Goal: Task Accomplishment & Management: Manage account settings

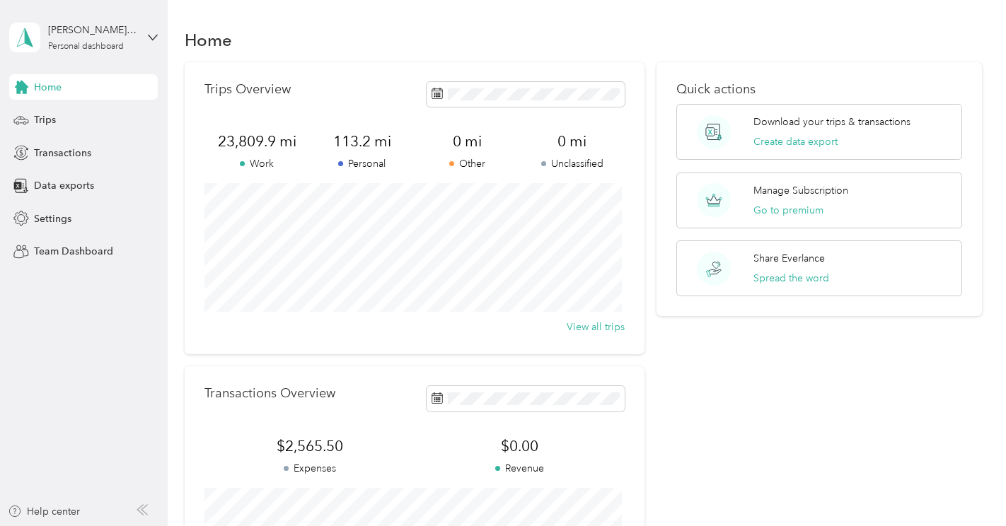
click at [280, 81] on div "Trips Overview 23,809.9 mi Work 113.2 mi Personal 0 mi Other 0 mi Unclassified …" at bounding box center [415, 208] width 460 height 292
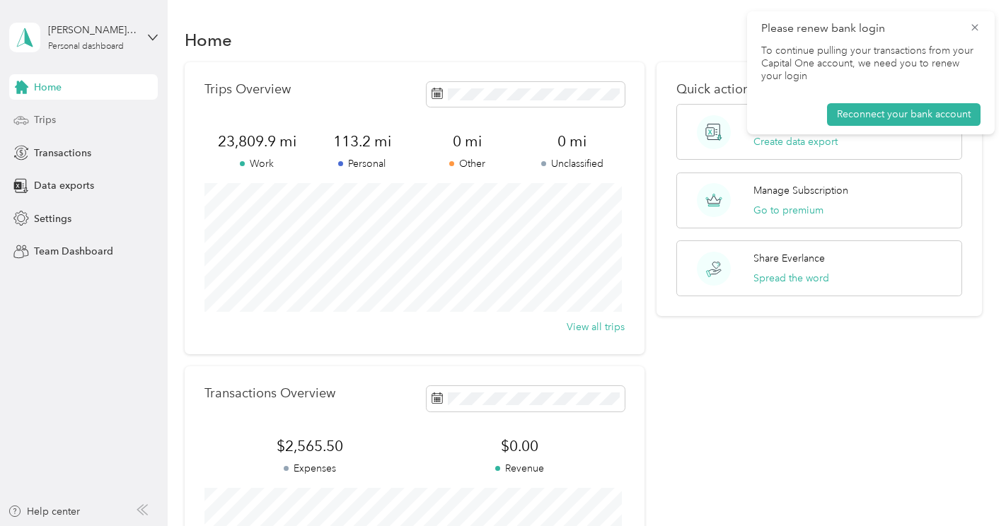
click at [44, 122] on span "Trips" at bounding box center [45, 119] width 22 height 15
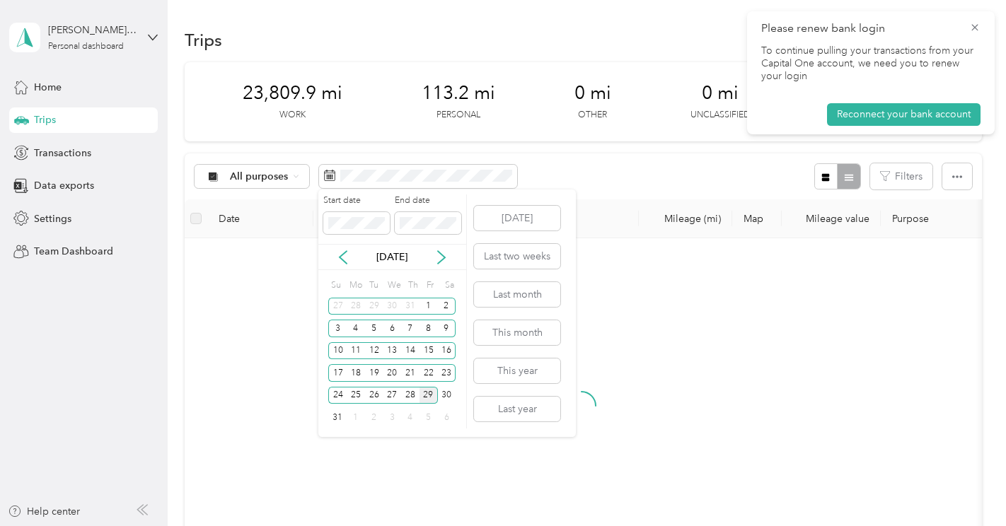
click at [427, 390] on div "29" at bounding box center [428, 396] width 18 height 18
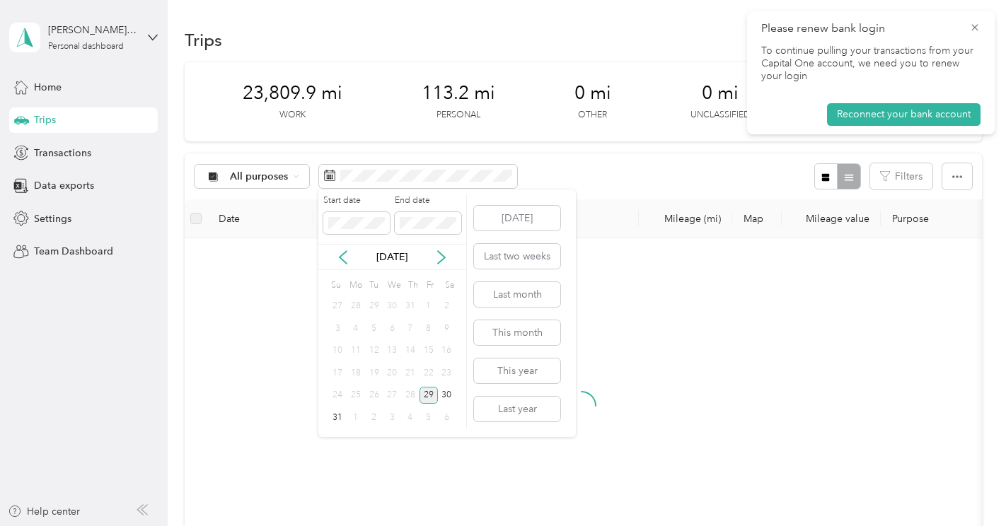
click at [427, 390] on div "29" at bounding box center [428, 396] width 18 height 18
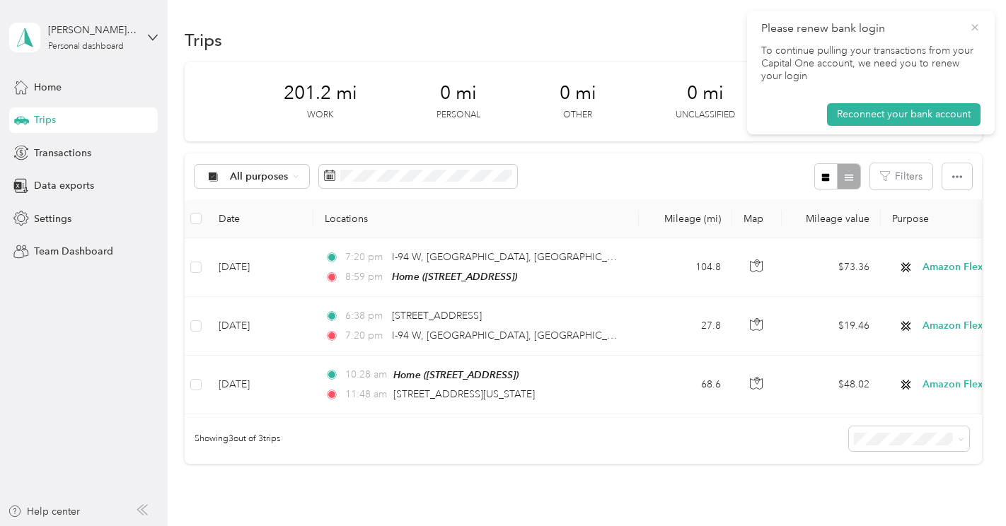
click at [973, 23] on span "Please renew bank login" at bounding box center [870, 29] width 219 height 18
click at [973, 23] on icon at bounding box center [974, 27] width 11 height 13
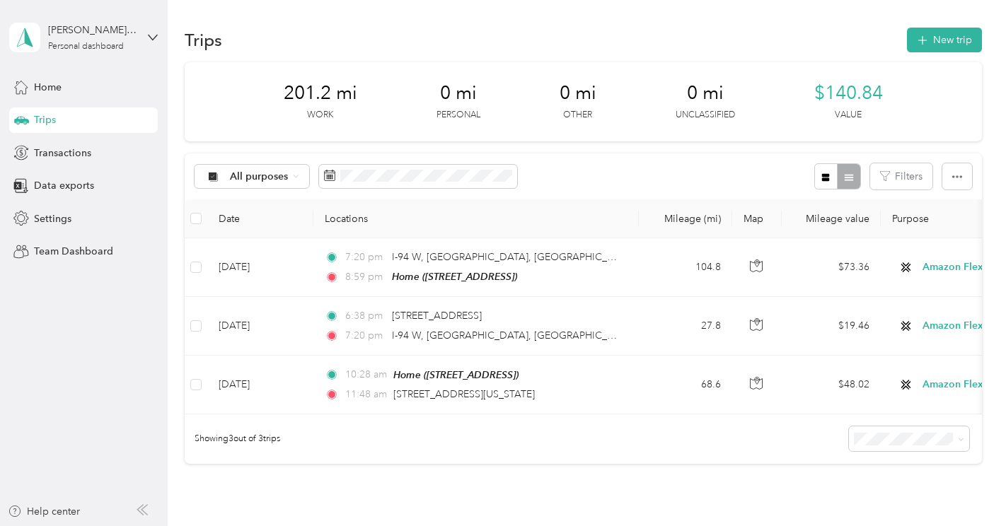
click at [550, 464] on div "Showing 3 out of 3 trips" at bounding box center [583, 440] width 796 height 50
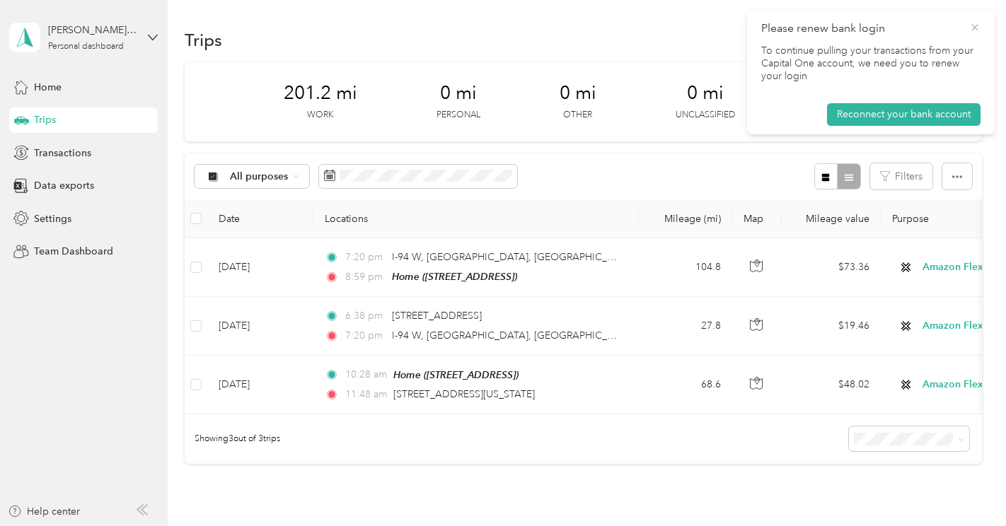
click at [971, 24] on icon at bounding box center [974, 27] width 11 height 13
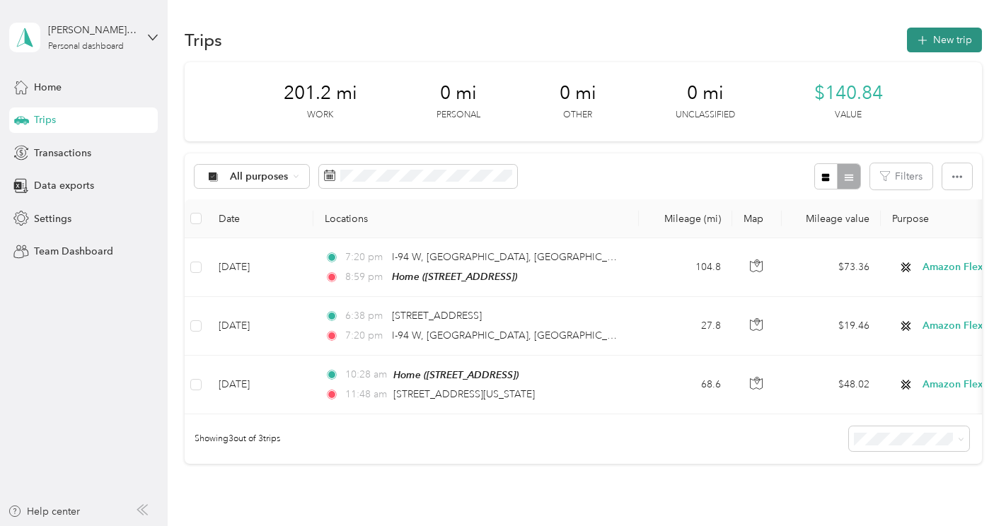
click at [941, 41] on button "New trip" at bounding box center [944, 40] width 75 height 25
click at [950, 47] on button "New trip" at bounding box center [944, 40] width 75 height 25
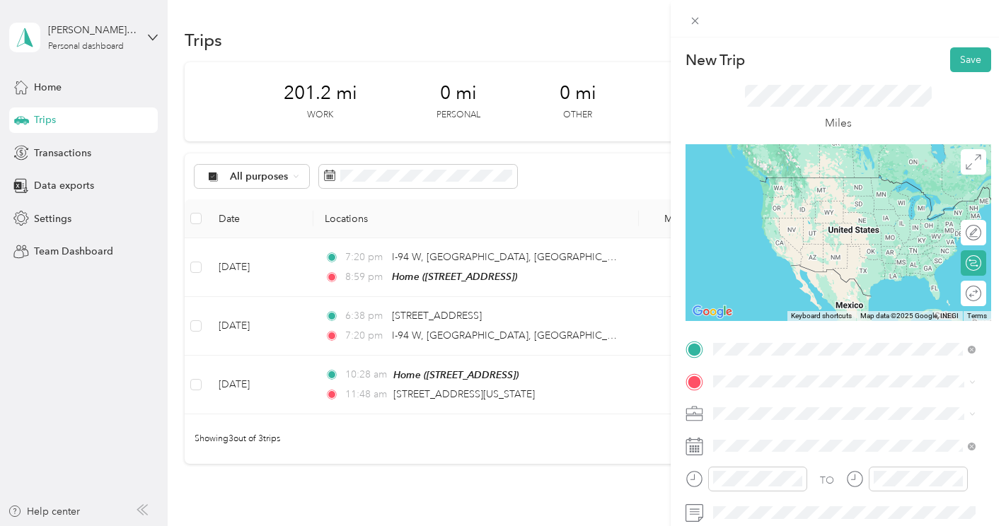
click at [804, 180] on span "[GEOGRAPHIC_DATA][US_STATE], [GEOGRAPHIC_DATA]" at bounding box center [855, 183] width 231 height 25
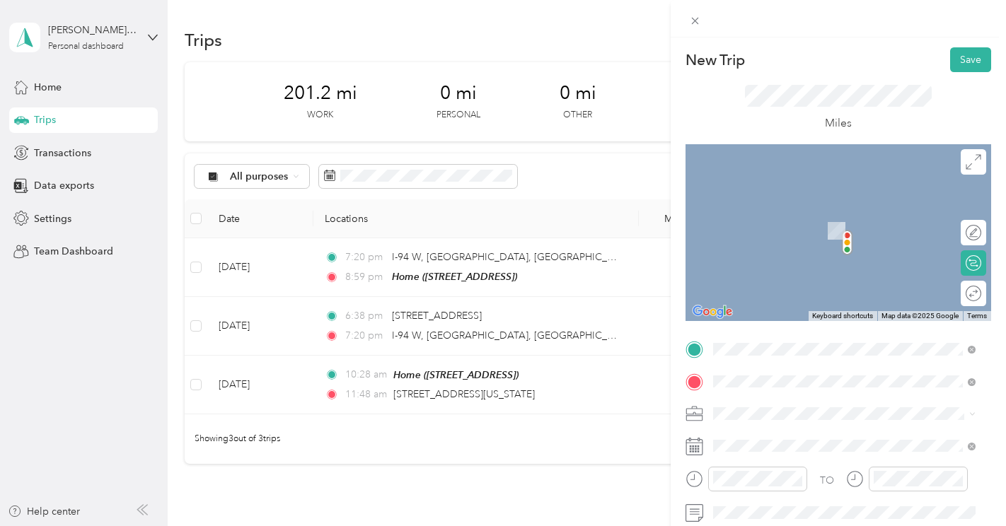
click at [803, 228] on span "[STREET_ADDRESS]" at bounding box center [785, 230] width 90 height 12
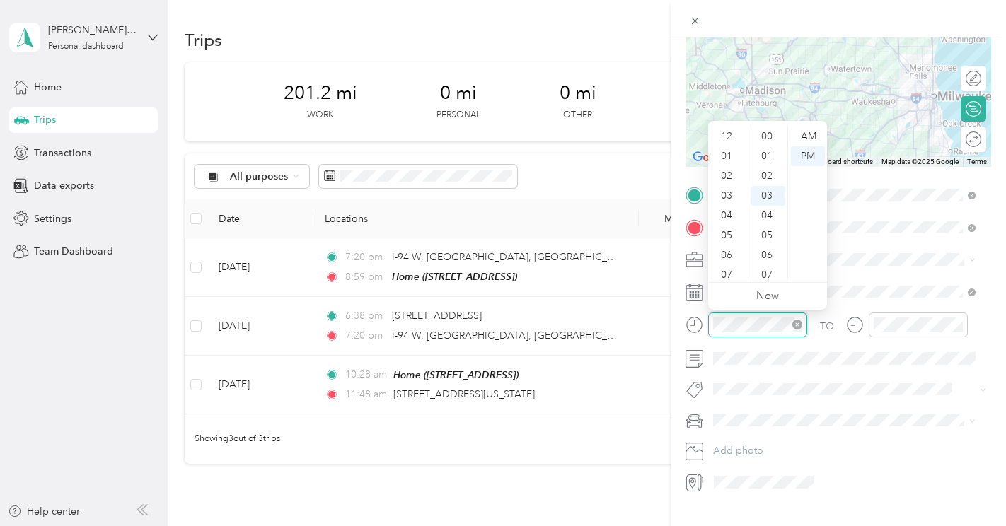
scroll to position [59, 0]
click at [734, 271] on div "11" at bounding box center [728, 270] width 34 height 20
click at [767, 258] on div "48" at bounding box center [768, 258] width 34 height 20
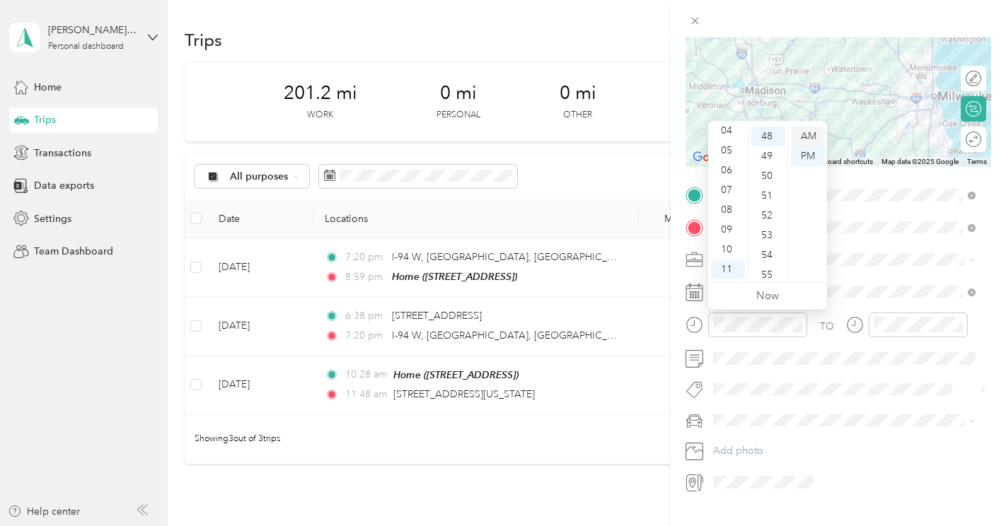
click at [808, 138] on div "AM" at bounding box center [808, 137] width 34 height 20
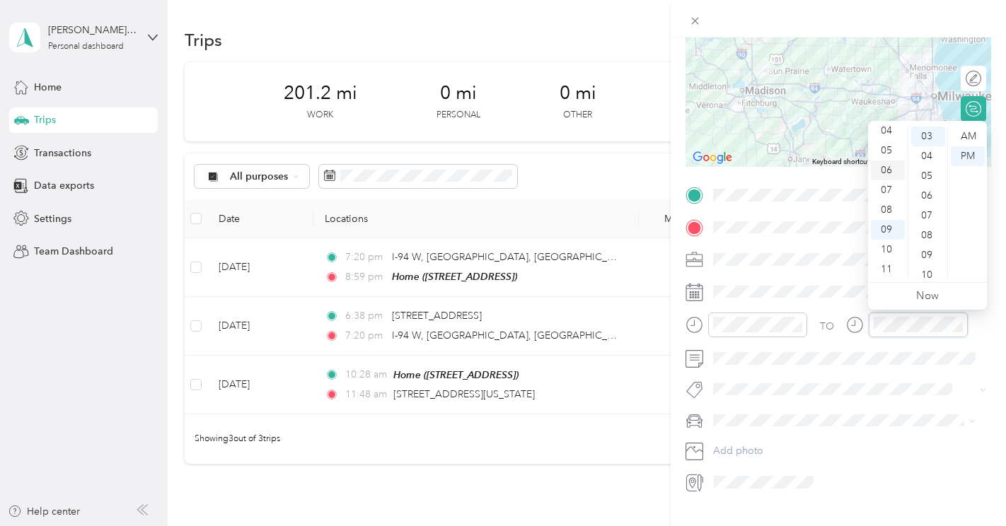
scroll to position [0, 0]
click at [888, 159] on div "01" at bounding box center [888, 156] width 34 height 20
click at [927, 205] on div "45" at bounding box center [928, 206] width 34 height 20
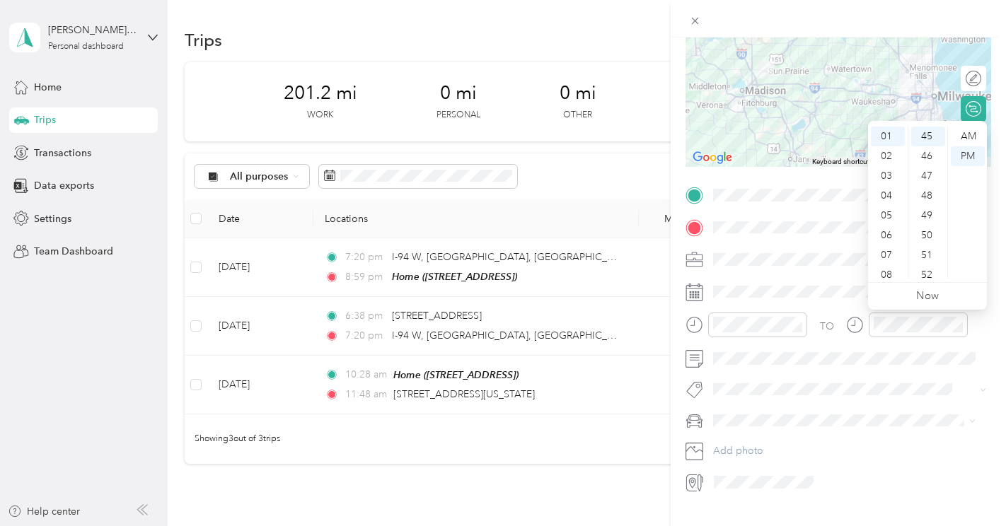
click at [905, 407] on div "TO Add photo" at bounding box center [838, 339] width 306 height 310
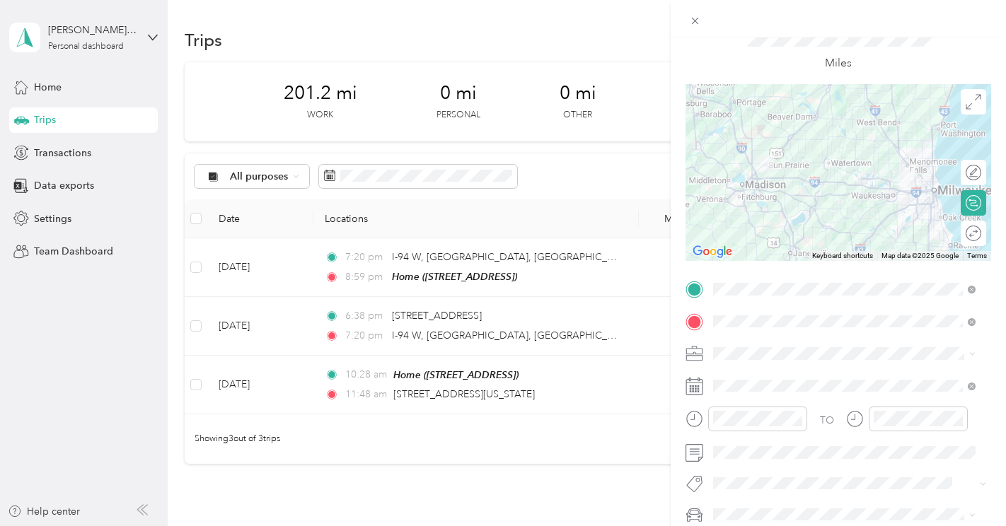
scroll to position [59, 0]
click at [961, 170] on div at bounding box center [966, 173] width 30 height 15
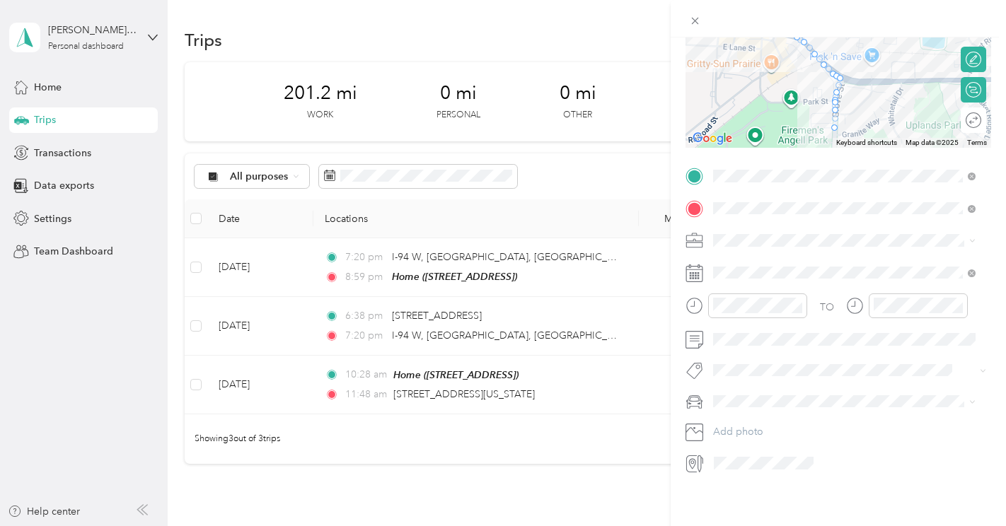
scroll to position [0, 0]
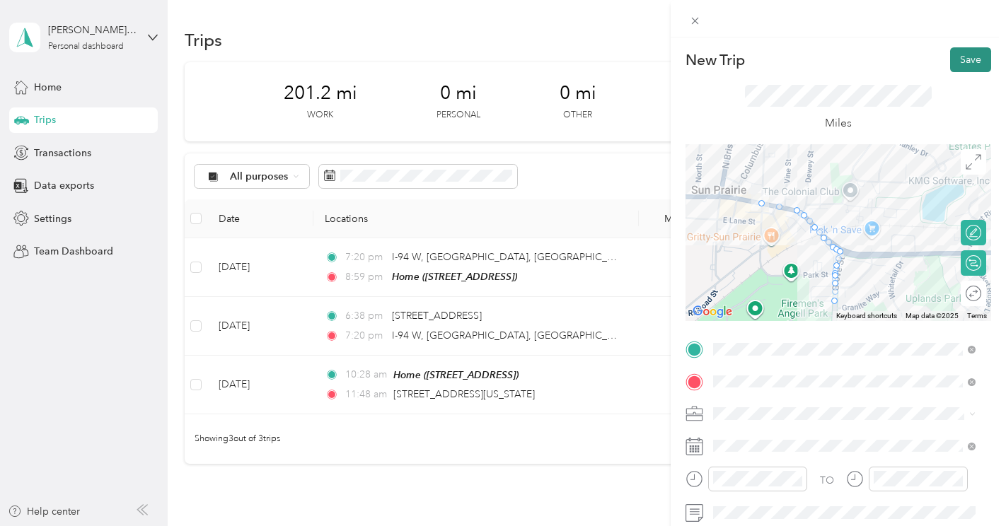
click at [960, 53] on button "Save" at bounding box center [970, 59] width 41 height 25
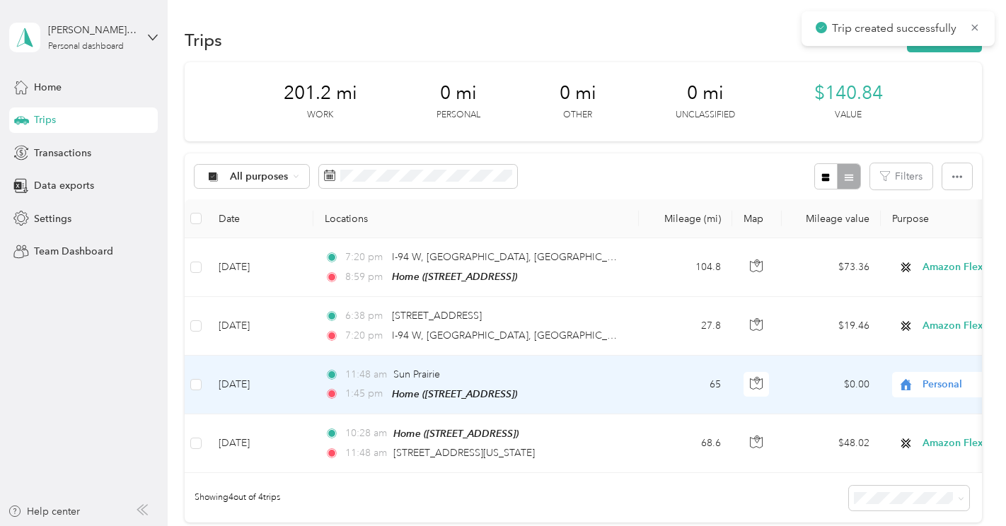
click at [944, 382] on span "Personal" at bounding box center [986, 385] width 129 height 16
click at [905, 282] on span "Amazon Flex" at bounding box center [931, 283] width 131 height 15
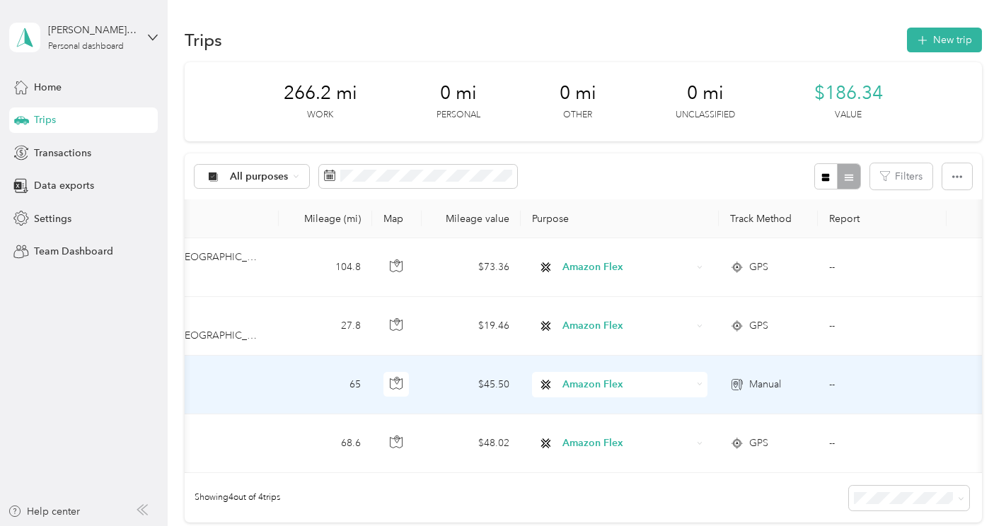
scroll to position [0, 378]
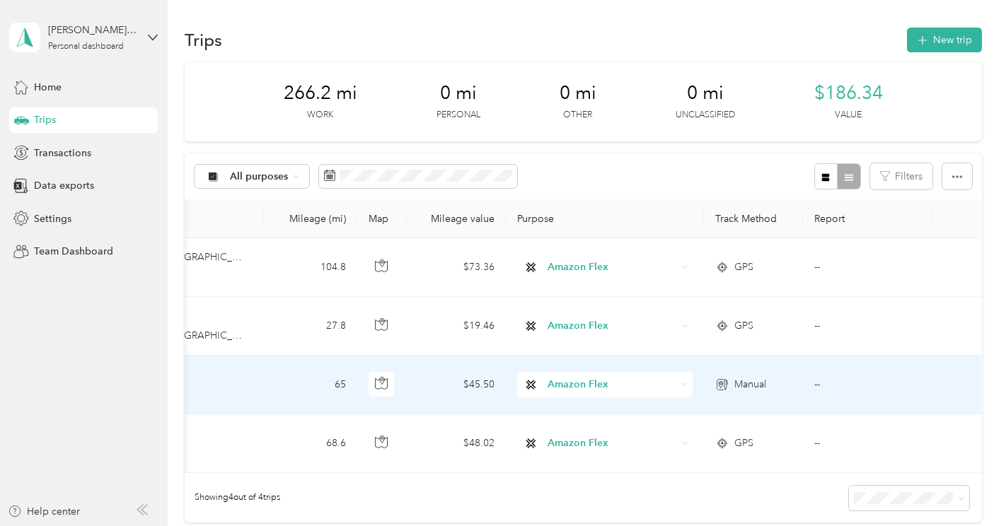
click at [748, 385] on span "Manual" at bounding box center [750, 385] width 32 height 16
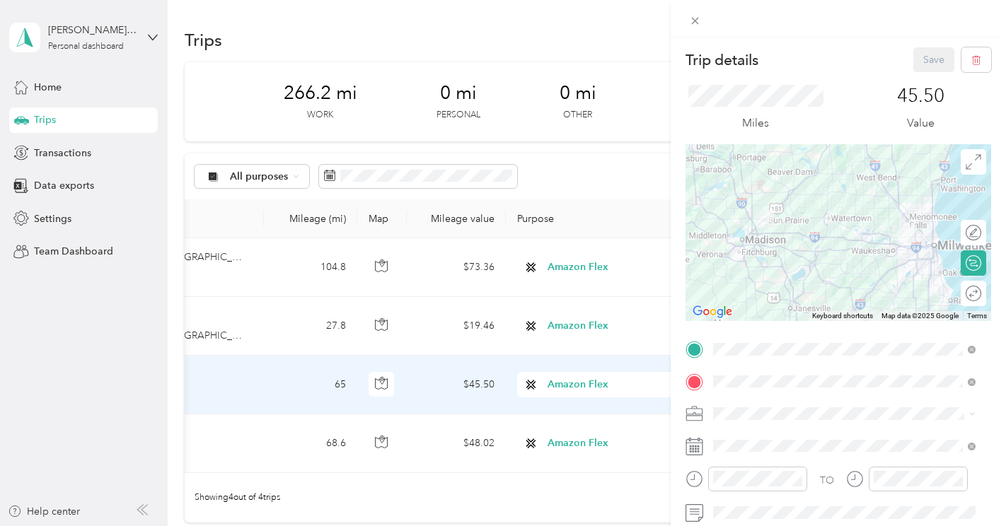
click at [777, 257] on div at bounding box center [838, 232] width 306 height 177
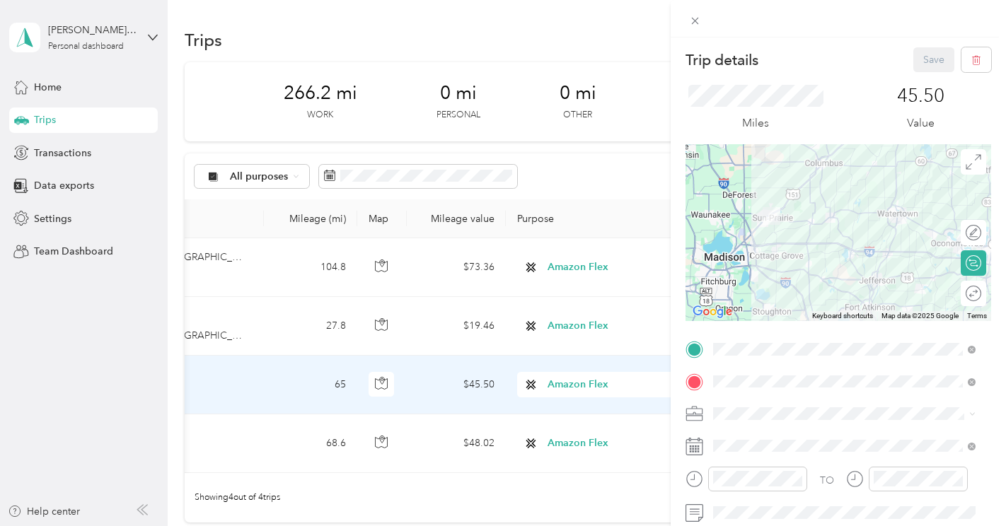
drag, startPoint x: 734, startPoint y: 229, endPoint x: 759, endPoint y: 265, distance: 43.2
click at [759, 265] on div at bounding box center [838, 232] width 306 height 177
click at [963, 171] on span at bounding box center [973, 161] width 25 height 25
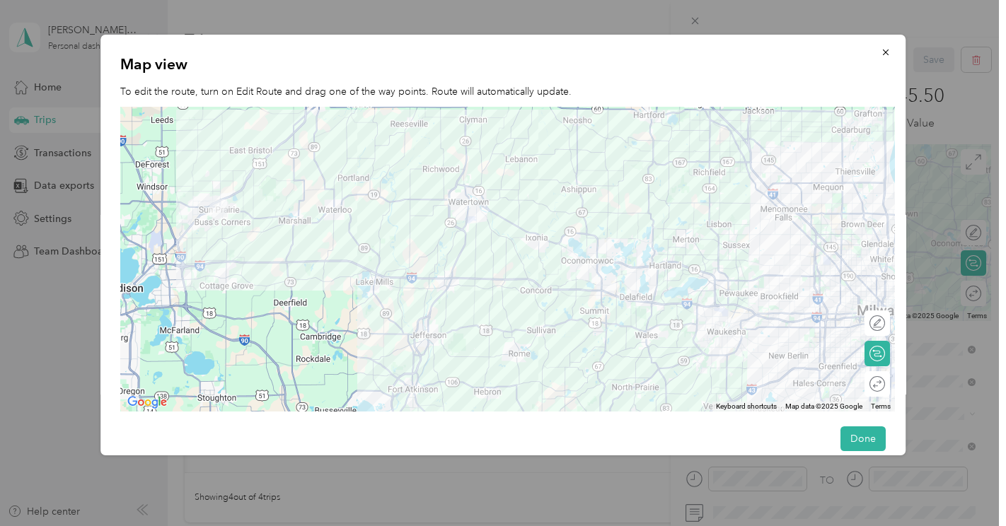
click at [284, 314] on div at bounding box center [507, 260] width 775 height 306
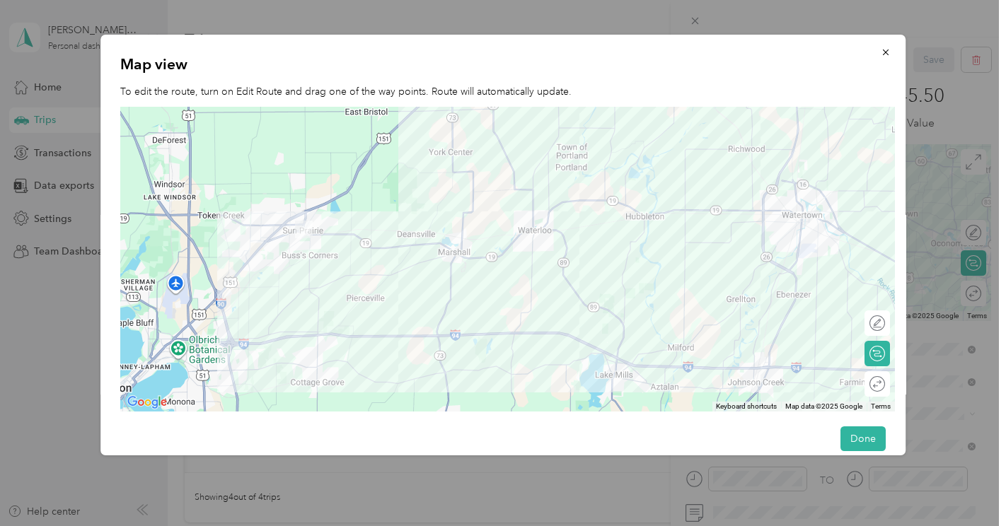
drag, startPoint x: 175, startPoint y: 238, endPoint x: 326, endPoint y: 364, distance: 196.4
click at [326, 364] on div at bounding box center [507, 260] width 775 height 306
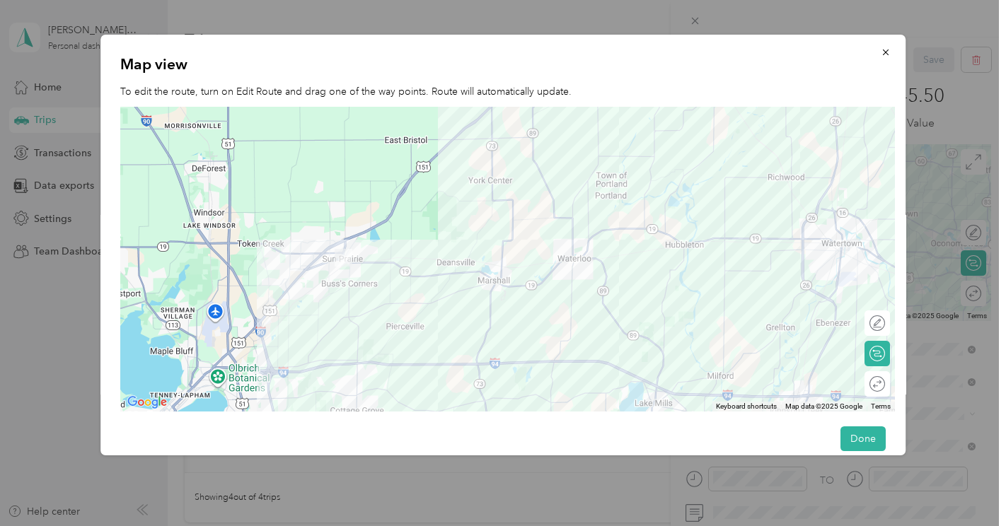
drag, startPoint x: 275, startPoint y: 307, endPoint x: 314, endPoint y: 333, distance: 46.9
click at [314, 333] on div at bounding box center [507, 260] width 775 height 306
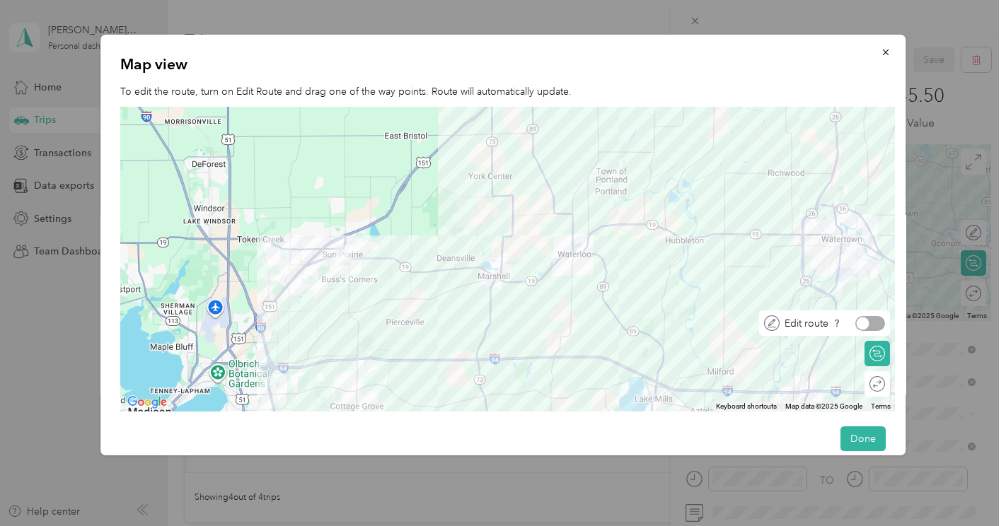
click at [874, 325] on div at bounding box center [870, 323] width 30 height 15
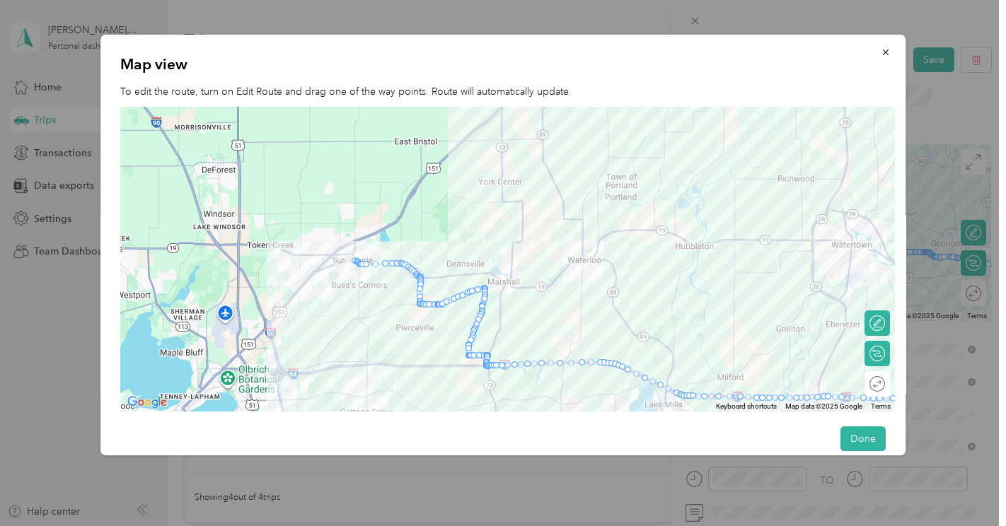
drag, startPoint x: 200, startPoint y: 318, endPoint x: 173, endPoint y: 152, distance: 168.4
click at [173, 152] on div at bounding box center [507, 260] width 775 height 306
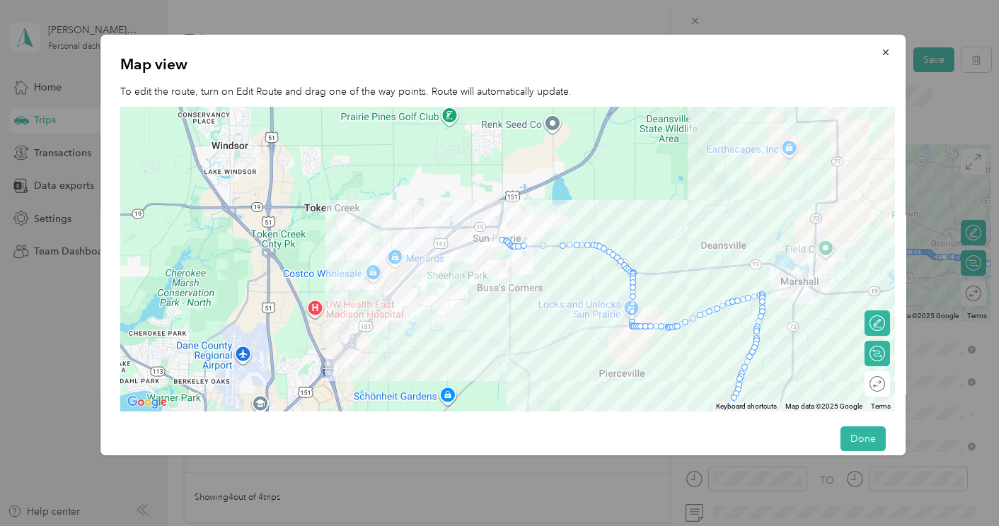
drag, startPoint x: 335, startPoint y: 212, endPoint x: 269, endPoint y: 16, distance: 207.6
click at [269, 526] on div "Trip details Save This trip cannot be edited because it is either under review,…" at bounding box center [499, 526] width 999 height 0
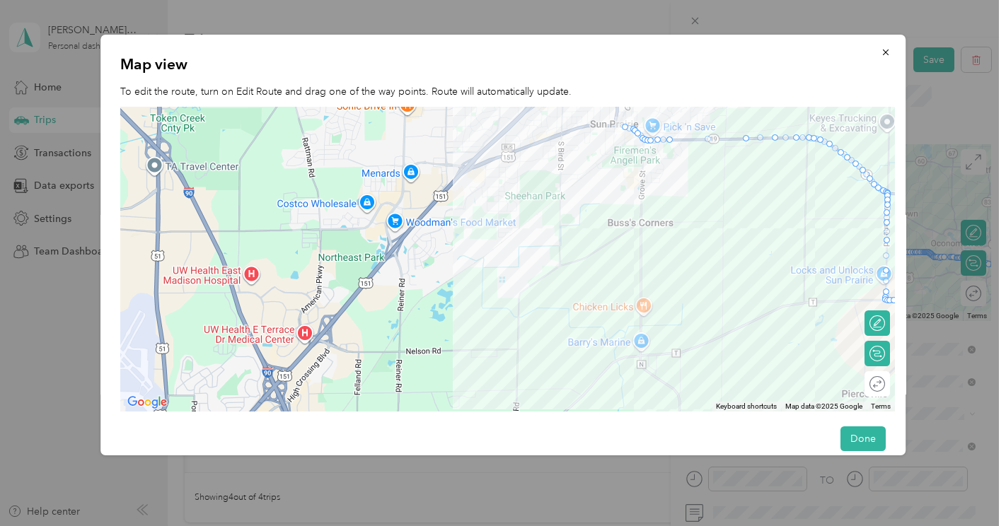
drag, startPoint x: 601, startPoint y: 326, endPoint x: 525, endPoint y: 140, distance: 200.8
click at [525, 140] on div at bounding box center [507, 260] width 775 height 306
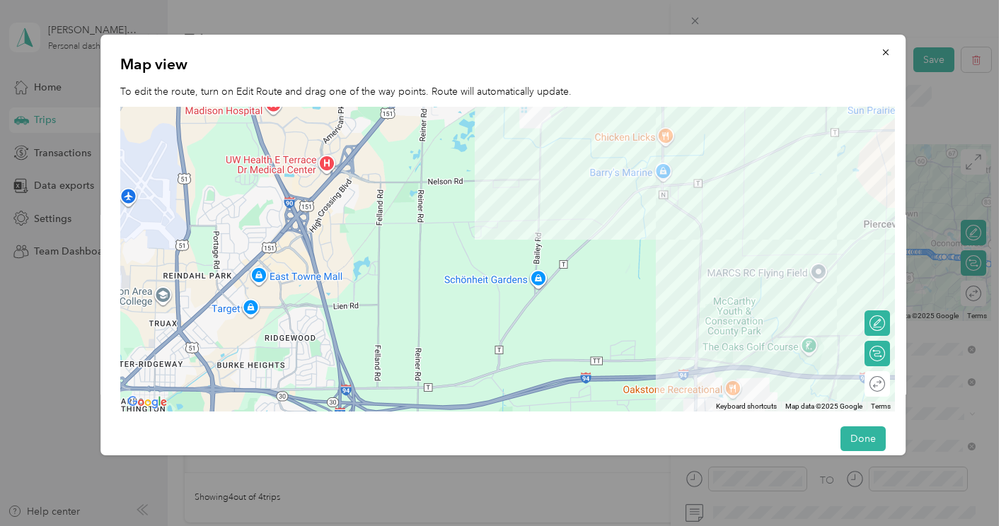
drag, startPoint x: 512, startPoint y: 256, endPoint x: 528, endPoint y: 82, distance: 174.8
click at [528, 82] on div "Map view To edit the route, turn on Edit Route and drag one of the way points. …" at bounding box center [502, 245] width 805 height 421
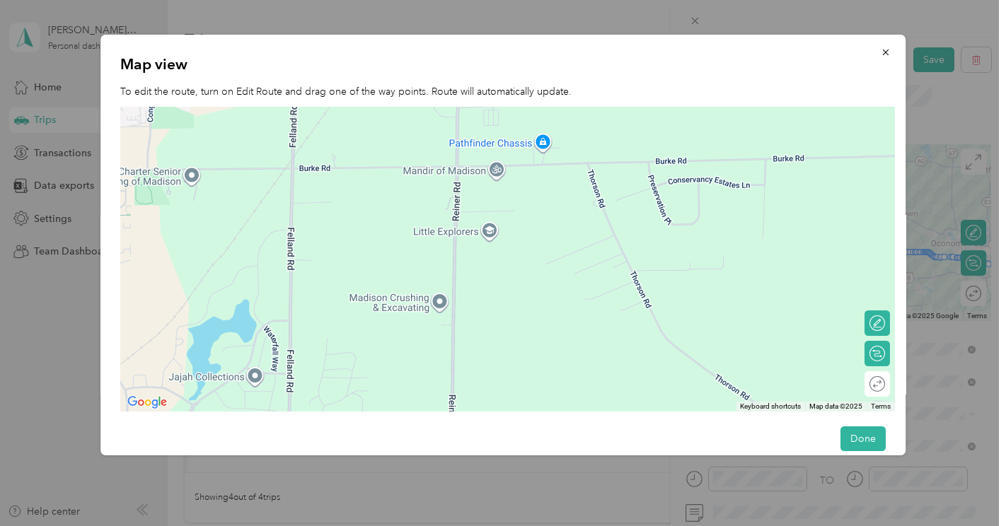
drag, startPoint x: 468, startPoint y: 221, endPoint x: 427, endPoint y: 306, distance: 94.0
click at [427, 306] on div at bounding box center [507, 260] width 775 height 306
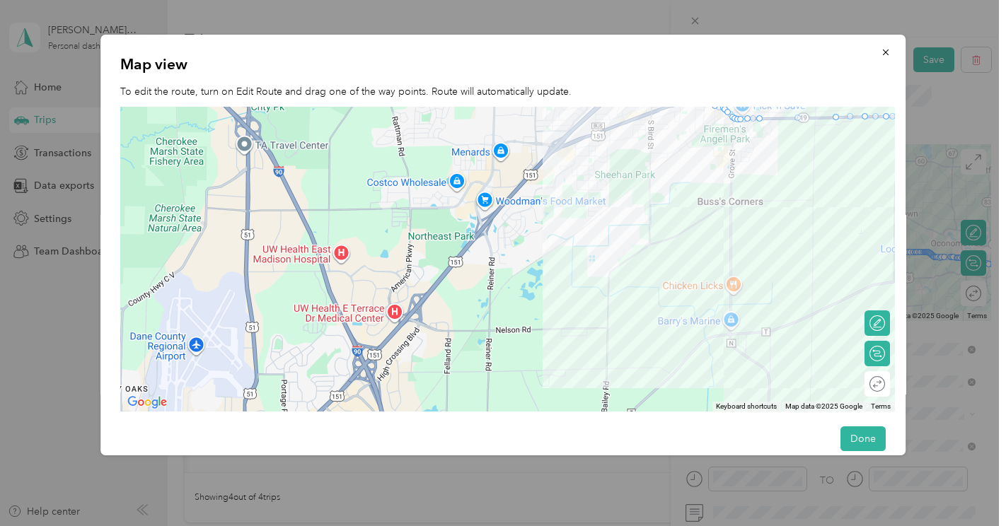
drag, startPoint x: 755, startPoint y: 139, endPoint x: 801, endPoint y: 222, distance: 95.0
click at [801, 222] on div at bounding box center [507, 260] width 775 height 306
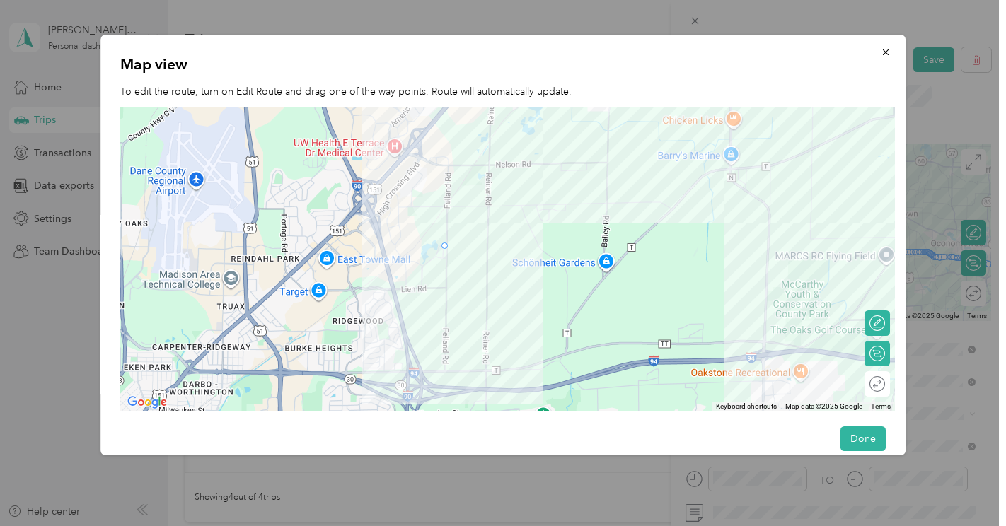
drag, startPoint x: 712, startPoint y: 108, endPoint x: 441, endPoint y: 249, distance: 305.0
drag, startPoint x: 448, startPoint y: 204, endPoint x: 449, endPoint y: 164, distance: 40.3
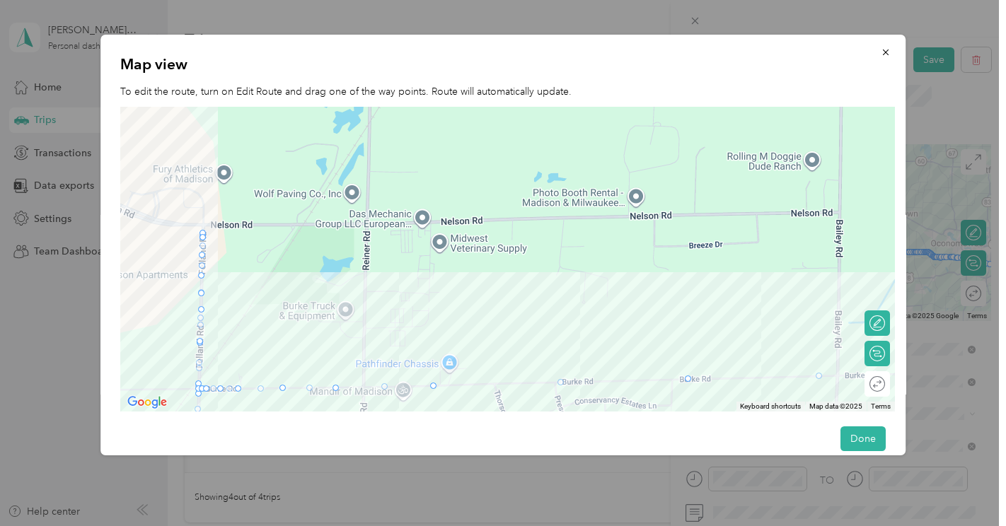
drag, startPoint x: 535, startPoint y: 137, endPoint x: 590, endPoint y: 347, distance: 217.2
click at [590, 347] on div at bounding box center [507, 260] width 775 height 306
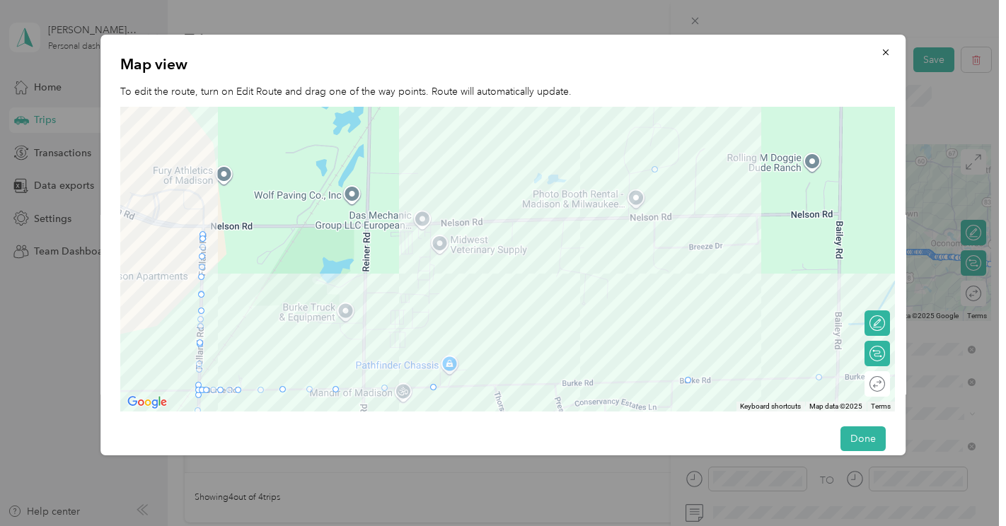
drag, startPoint x: 561, startPoint y: 381, endPoint x: 655, endPoint y: 166, distance: 235.4
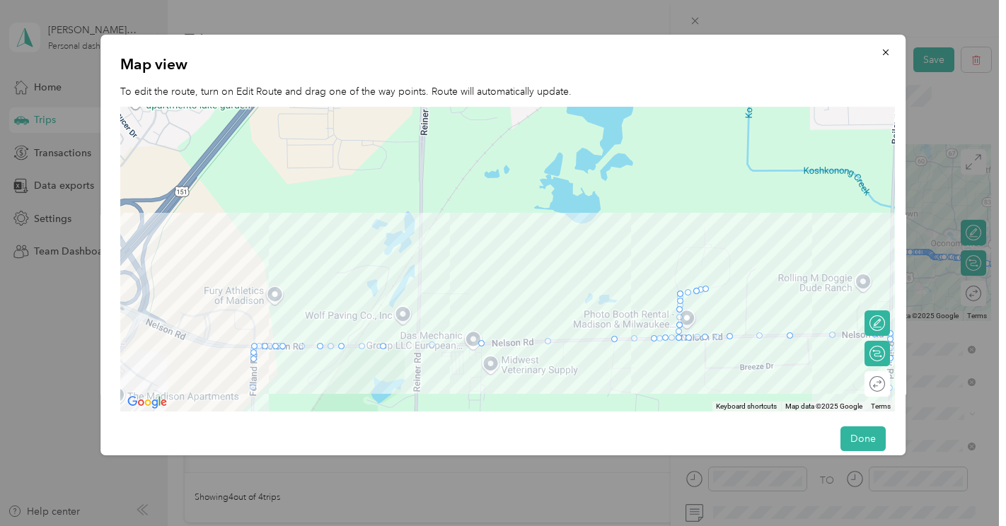
drag, startPoint x: 779, startPoint y: 252, endPoint x: 830, endPoint y: 374, distance: 132.5
click at [830, 374] on div at bounding box center [507, 260] width 775 height 306
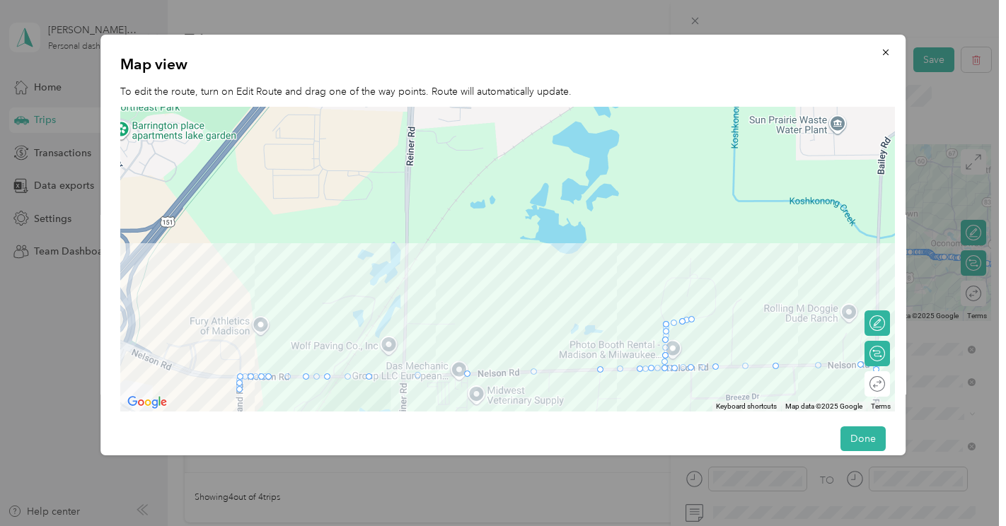
drag, startPoint x: 782, startPoint y: 267, endPoint x: 767, endPoint y: 301, distance: 36.4
click at [767, 301] on div at bounding box center [507, 260] width 775 height 306
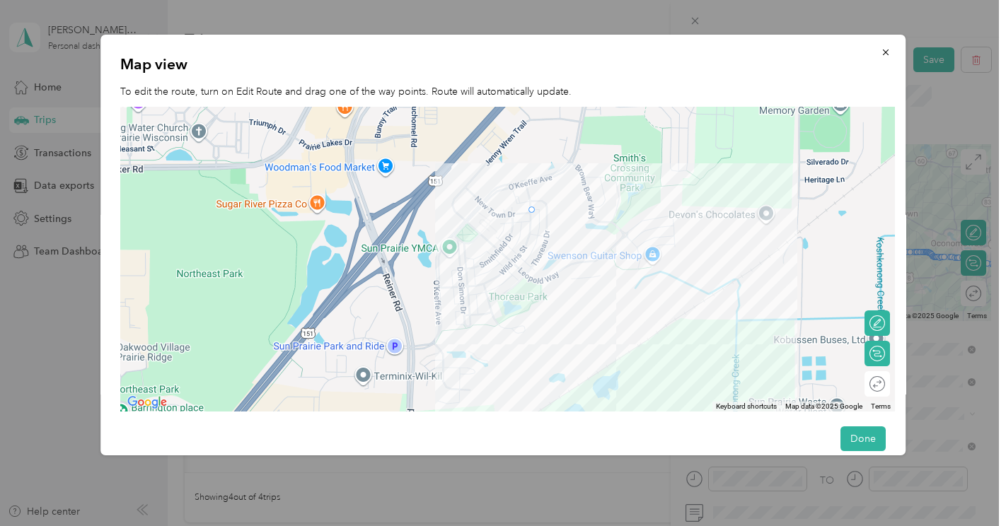
drag, startPoint x: 777, startPoint y: 364, endPoint x: 533, endPoint y: 205, distance: 290.8
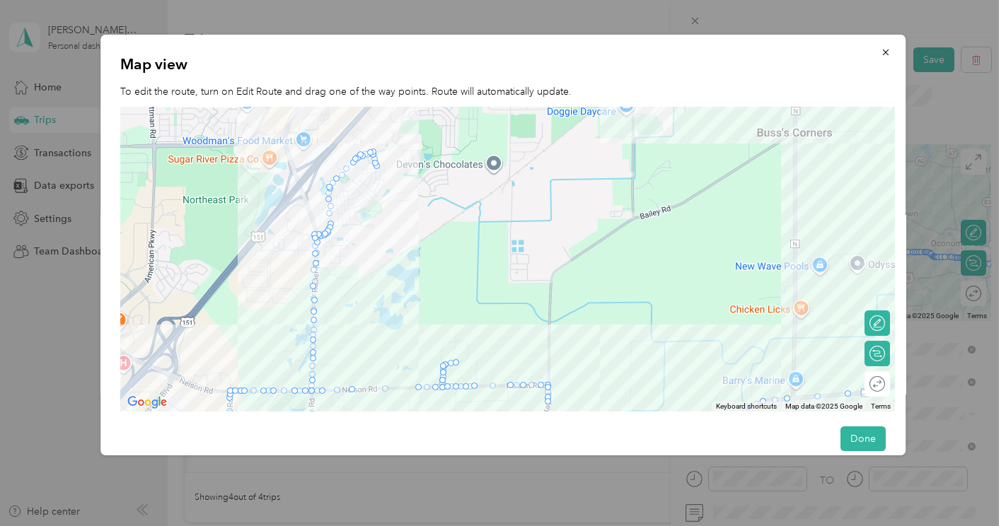
drag, startPoint x: 493, startPoint y: 344, endPoint x: 356, endPoint y: 235, distance: 175.2
click at [356, 235] on div at bounding box center [507, 260] width 775 height 306
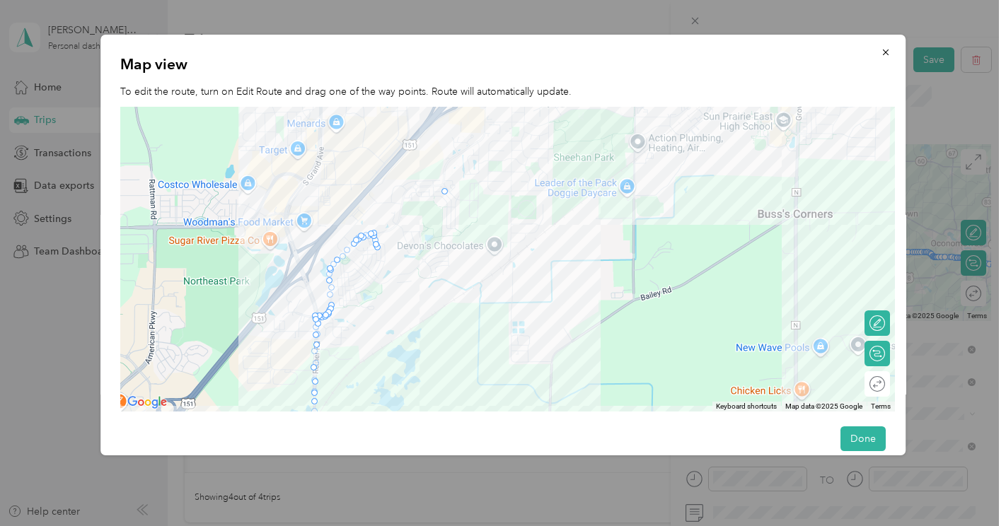
drag, startPoint x: 474, startPoint y: 388, endPoint x: 442, endPoint y: 185, distance: 205.5
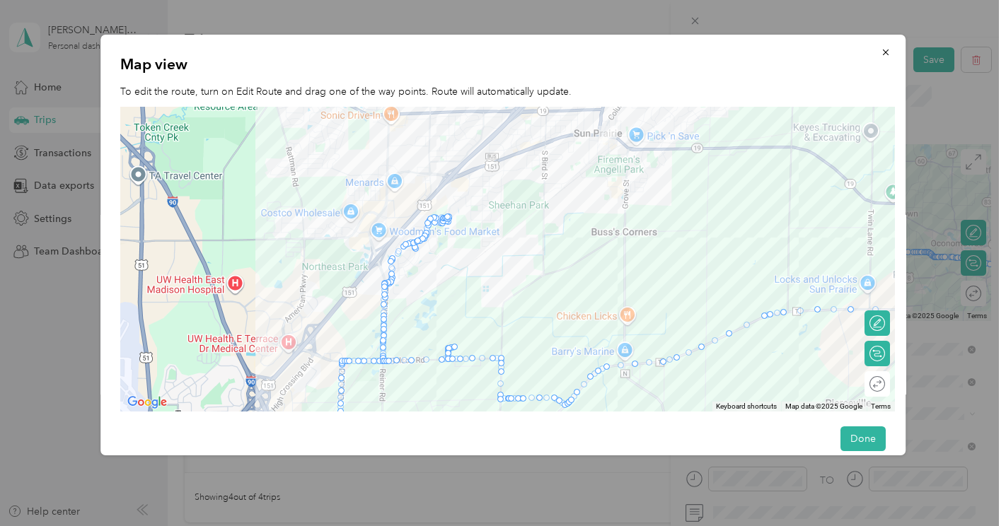
drag, startPoint x: 538, startPoint y: 340, endPoint x: 526, endPoint y: 314, distance: 28.5
click at [526, 314] on div at bounding box center [507, 260] width 775 height 306
drag, startPoint x: 495, startPoint y: 358, endPoint x: 528, endPoint y: 156, distance: 204.9
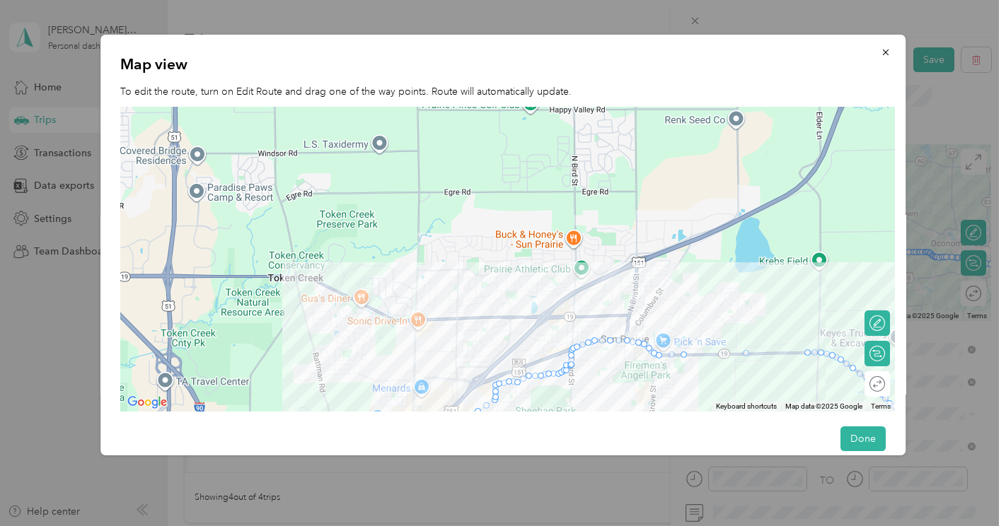
drag, startPoint x: 590, startPoint y: 178, endPoint x: 617, endPoint y: 386, distance: 209.0
click at [617, 386] on div at bounding box center [507, 260] width 775 height 306
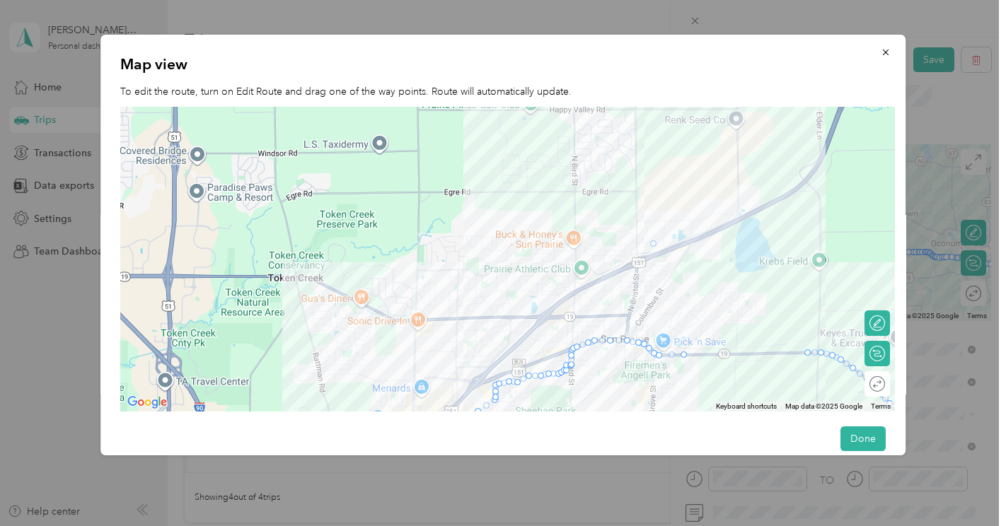
drag, startPoint x: 748, startPoint y: 350, endPoint x: 651, endPoint y: 238, distance: 148.5
drag, startPoint x: 685, startPoint y: 357, endPoint x: 649, endPoint y: 239, distance: 123.5
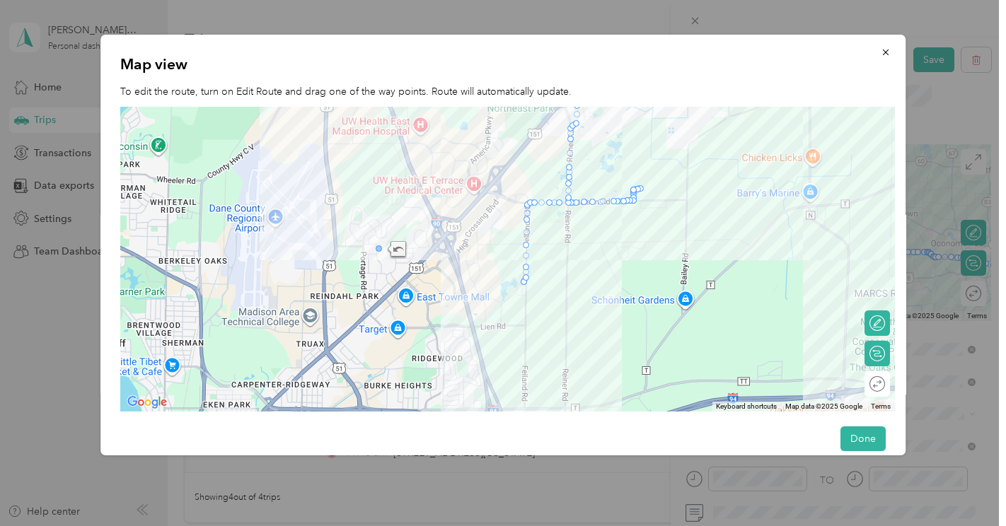
scroll to position [0, 378]
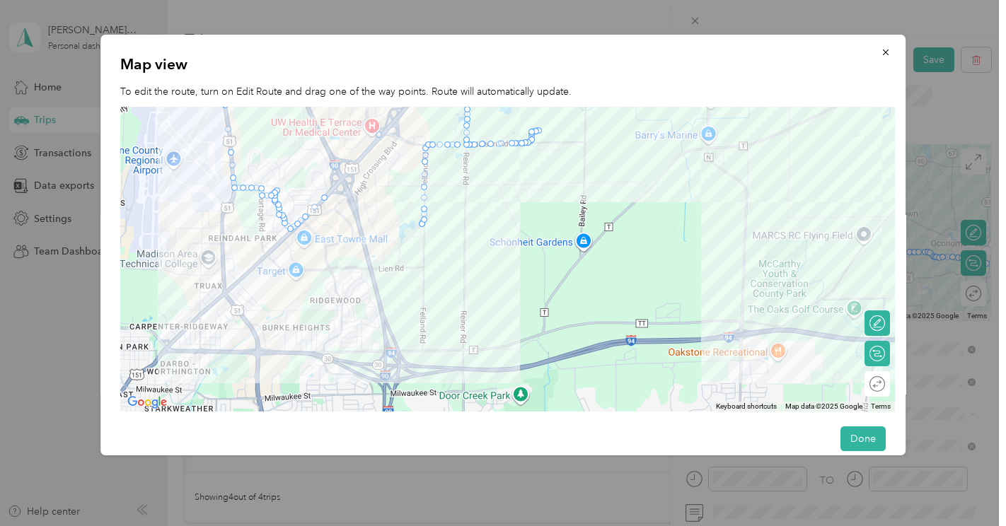
drag, startPoint x: 483, startPoint y: 251, endPoint x: 372, endPoint y: 187, distance: 128.0
click at [372, 187] on div at bounding box center [507, 260] width 775 height 306
drag, startPoint x: 381, startPoint y: 130, endPoint x: 484, endPoint y: 368, distance: 258.9
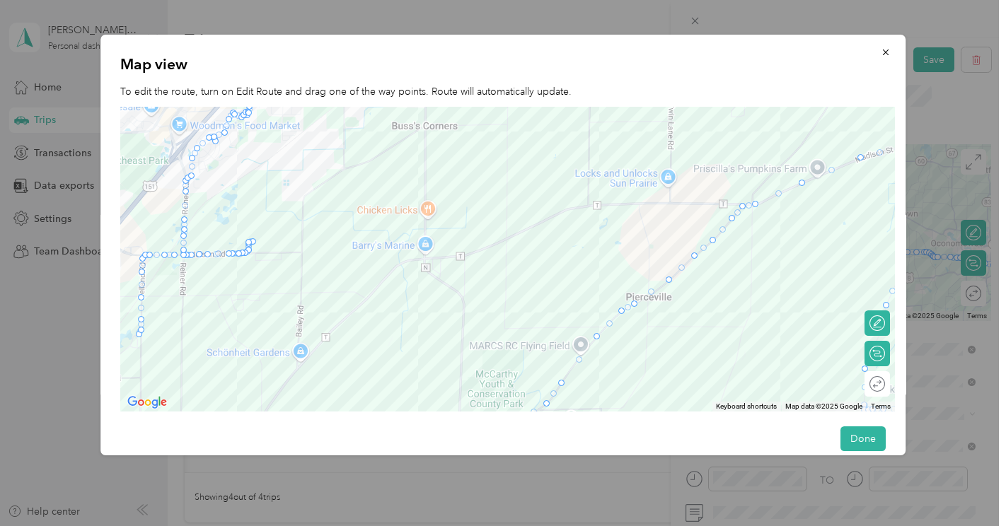
drag, startPoint x: 703, startPoint y: 207, endPoint x: 417, endPoint y: 315, distance: 305.6
click at [417, 315] on div at bounding box center [507, 260] width 775 height 306
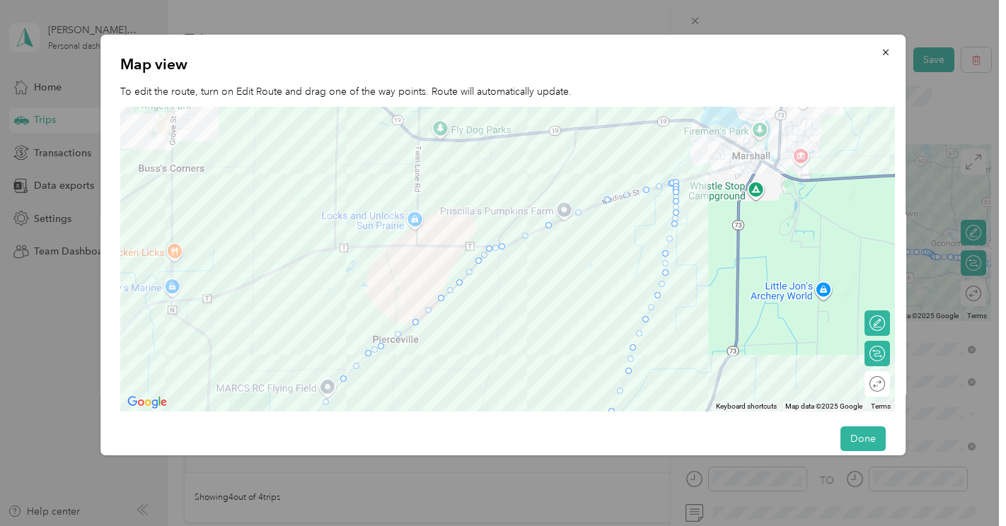
drag, startPoint x: 864, startPoint y: 208, endPoint x: 637, endPoint y: 255, distance: 232.7
click at [637, 255] on div at bounding box center [507, 260] width 775 height 306
click at [678, 180] on div at bounding box center [677, 190] width 21 height 21
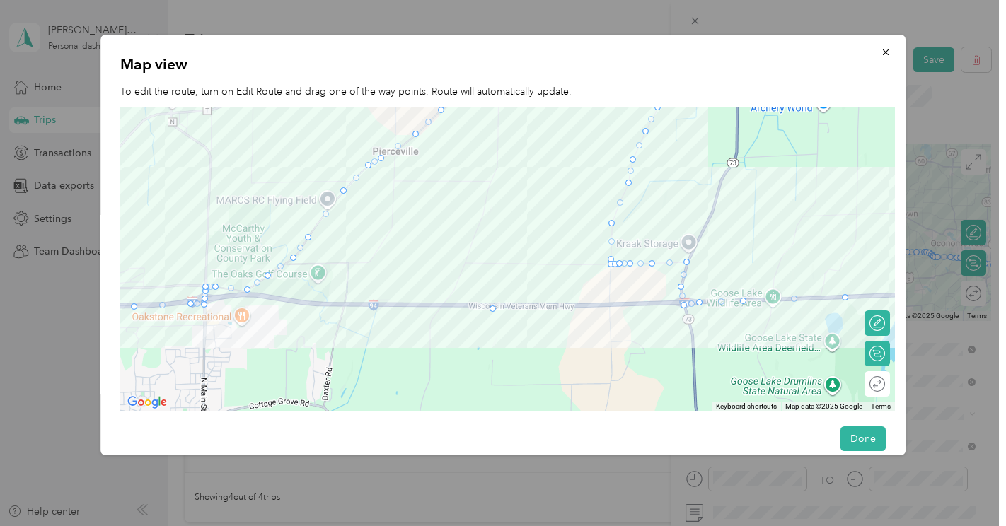
drag, startPoint x: 678, startPoint y: 180, endPoint x: 491, endPoint y: 302, distance: 222.9
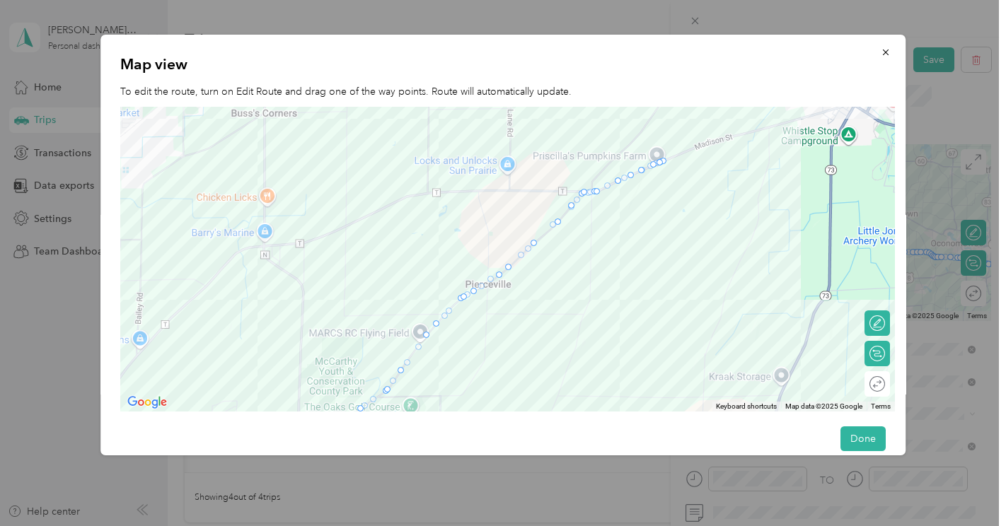
drag, startPoint x: 499, startPoint y: 205, endPoint x: 592, endPoint y: 340, distance: 164.2
click at [592, 340] on div at bounding box center [507, 260] width 775 height 306
drag, startPoint x: 665, startPoint y: 161, endPoint x: 429, endPoint y: 333, distance: 292.6
click at [846, 437] on button "Done" at bounding box center [862, 439] width 45 height 25
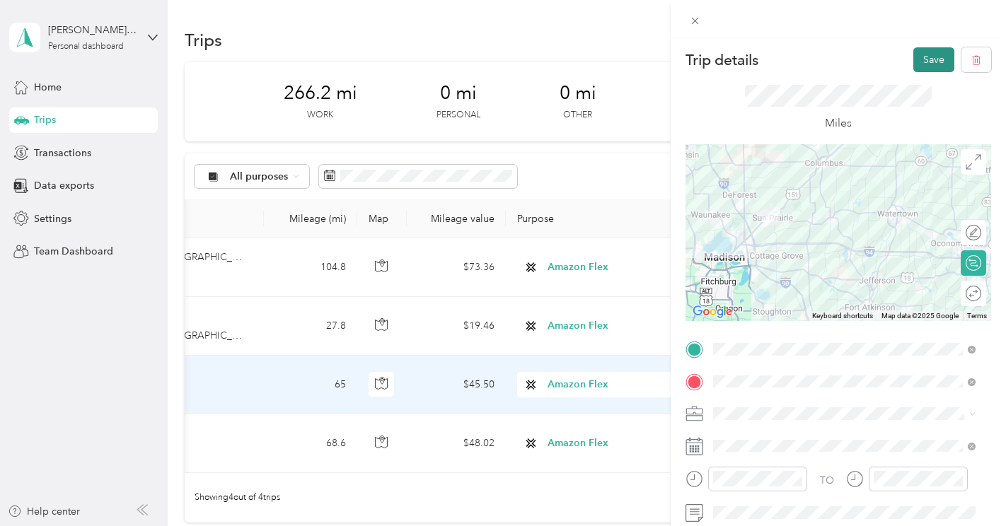
click at [922, 62] on button "Save" at bounding box center [933, 59] width 41 height 25
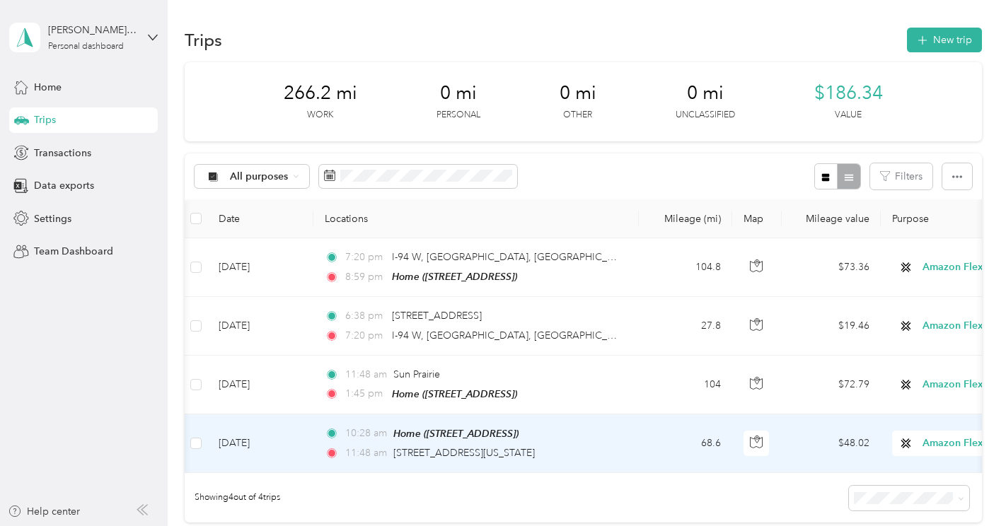
scroll to position [0, 1]
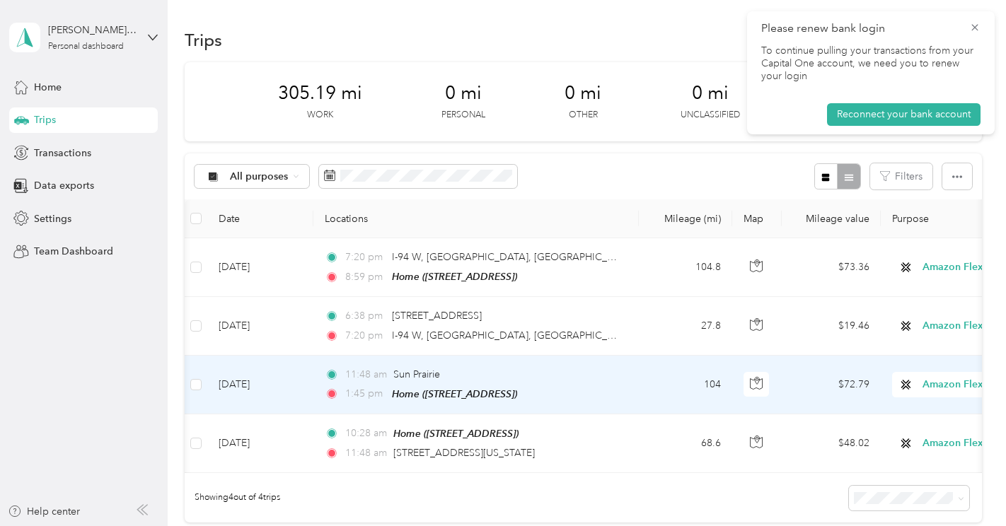
scroll to position [0, 378]
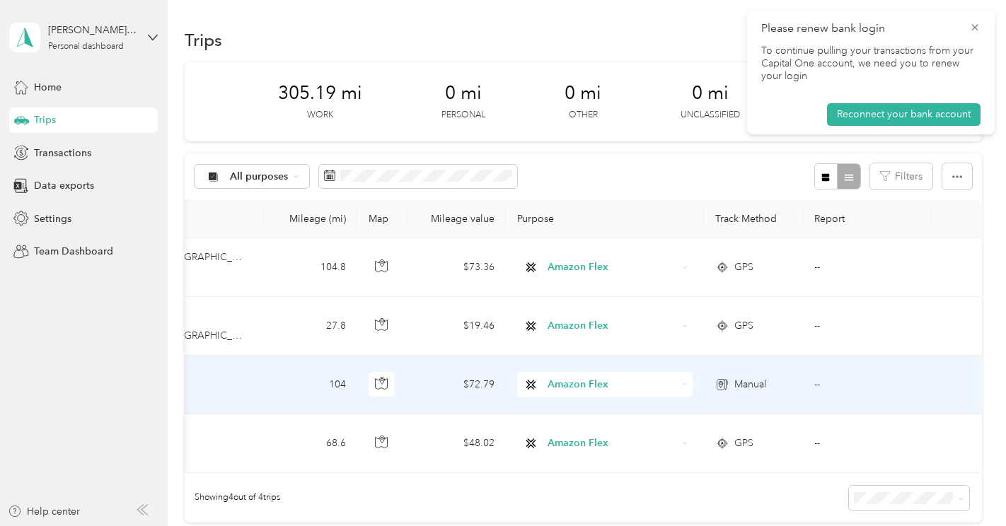
click at [741, 384] on span "Manual" at bounding box center [750, 385] width 32 height 16
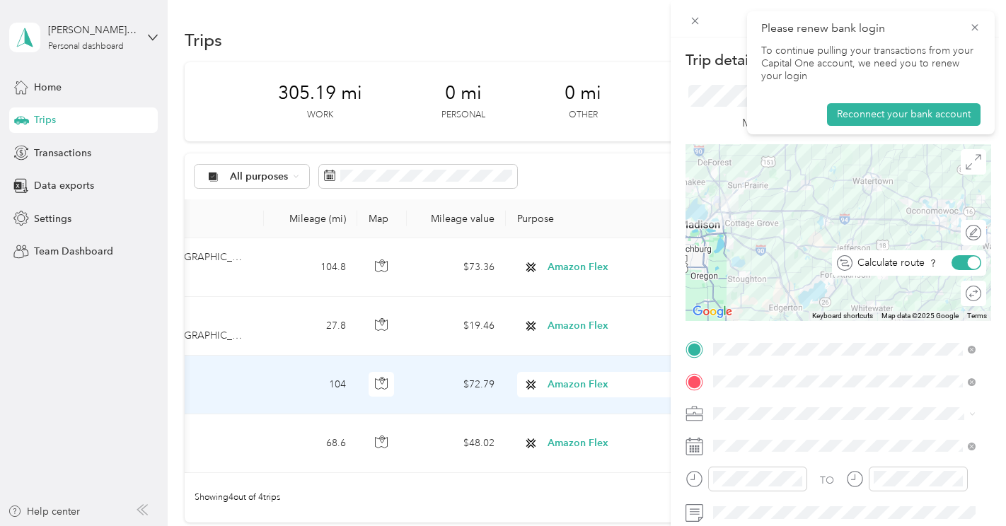
click at [968, 265] on div at bounding box center [974, 263] width 13 height 13
click at [958, 265] on div at bounding box center [966, 262] width 30 height 15
click at [963, 230] on div at bounding box center [966, 232] width 30 height 15
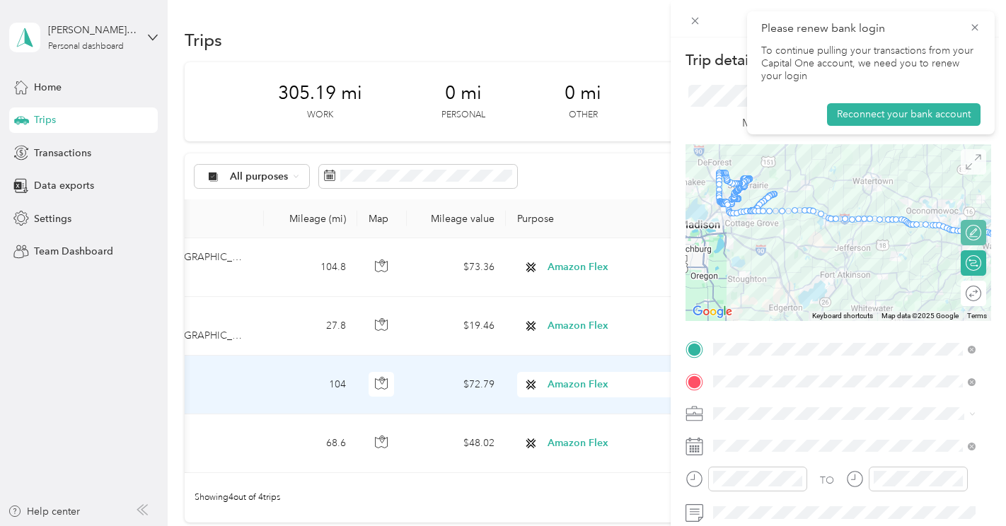
click at [966, 160] on icon at bounding box center [974, 162] width 16 height 16
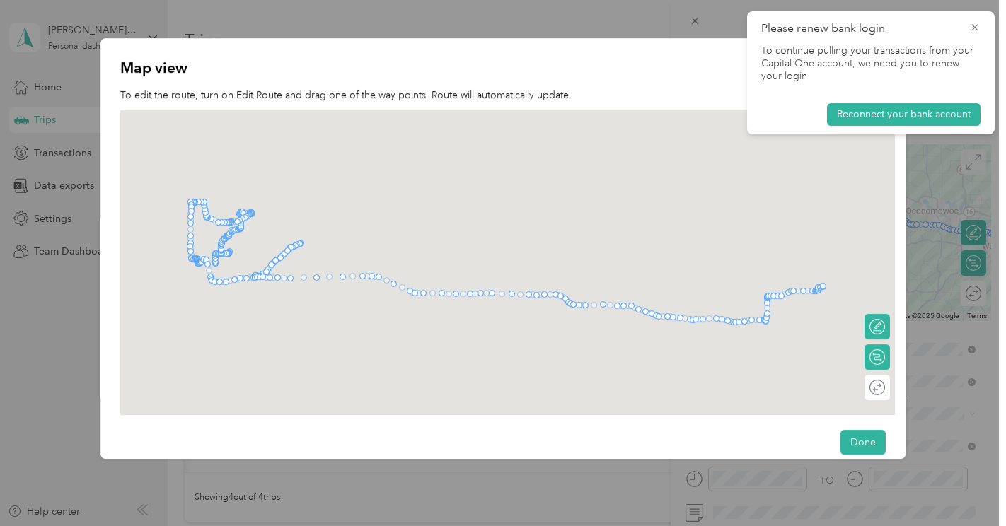
click at [963, 160] on div "Map view To edit the route, turn on Edit Route and drag one of the way points. …" at bounding box center [905, 250] width 805 height 425
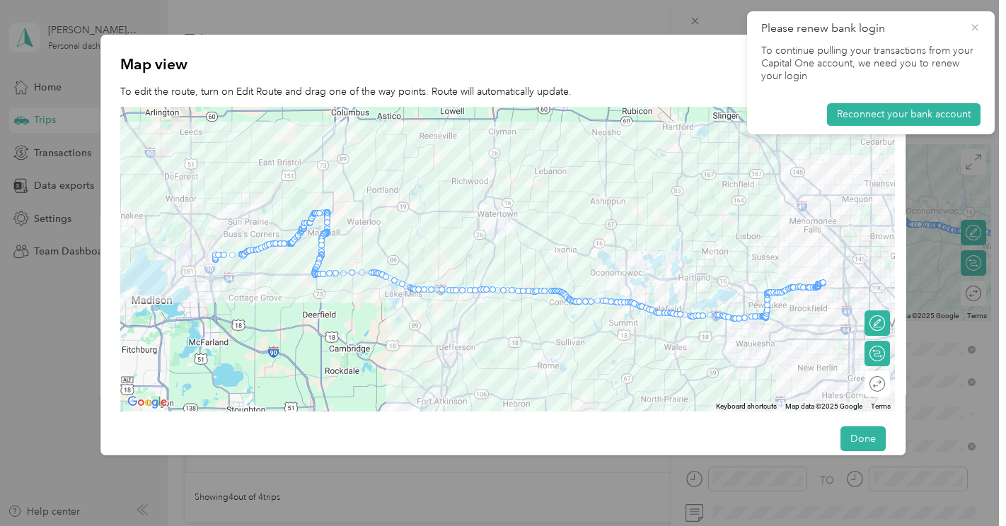
click at [972, 27] on icon at bounding box center [974, 27] width 11 height 13
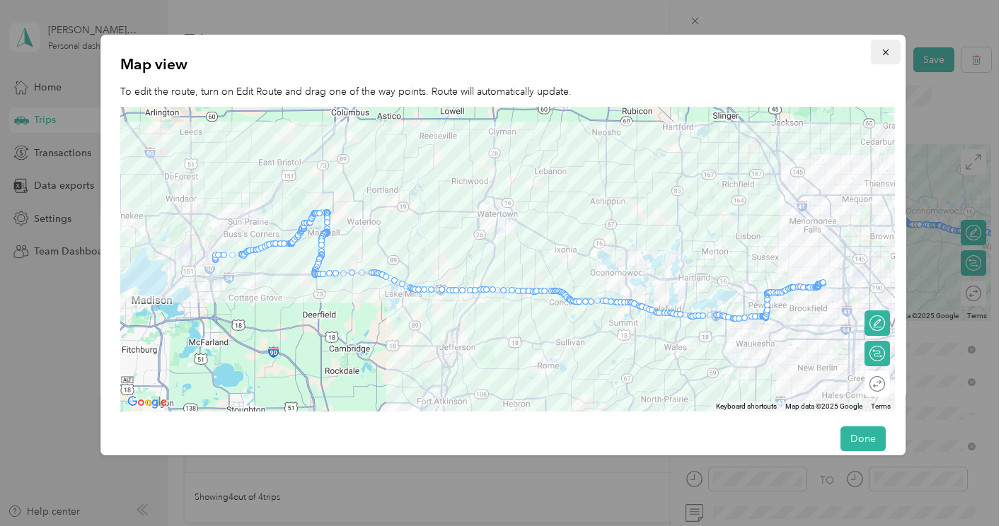
click at [881, 52] on icon "button" at bounding box center [886, 52] width 10 height 10
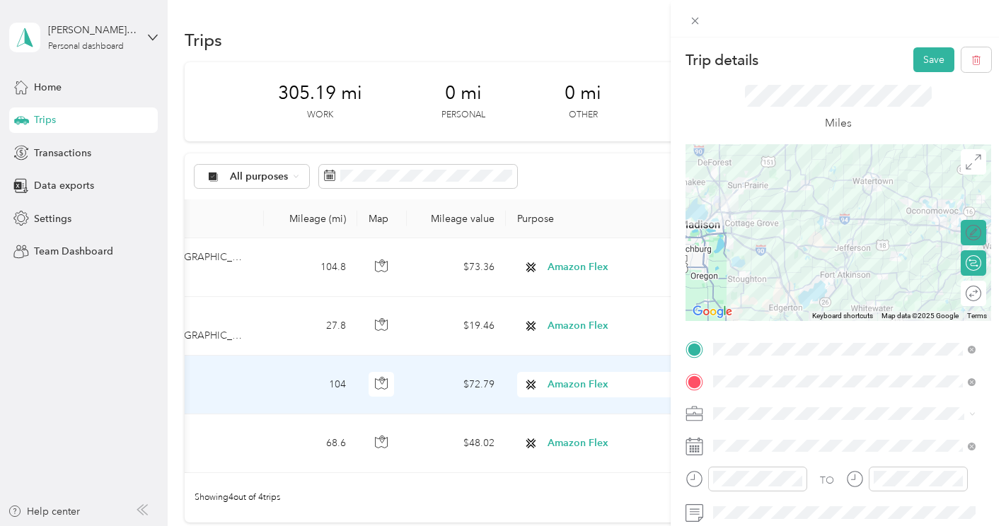
click at [879, 52] on div "Map view To edit the route, turn on Edit Route and drag one of the way points. …" at bounding box center [502, 209] width 805 height 421
click at [691, 25] on icon at bounding box center [695, 21] width 12 height 12
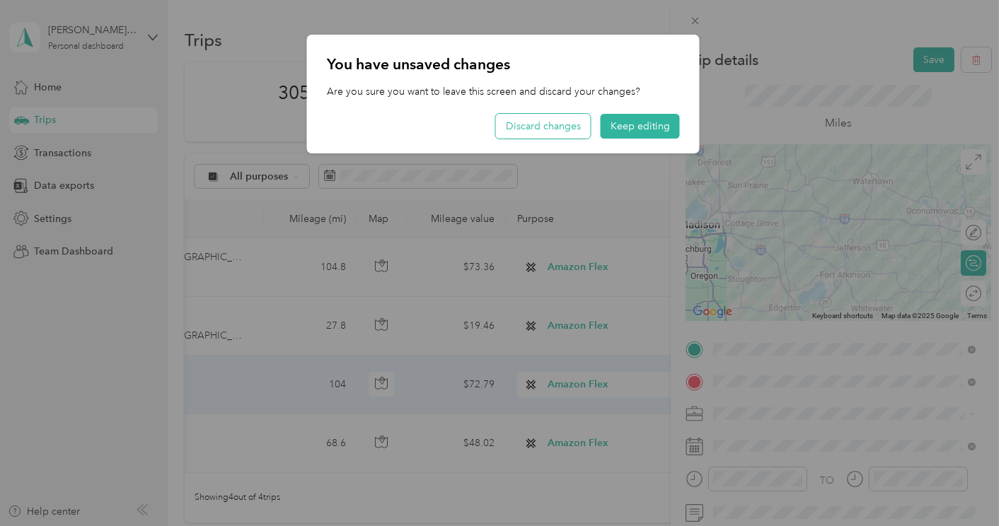
click at [570, 122] on button "Discard changes" at bounding box center [543, 126] width 95 height 25
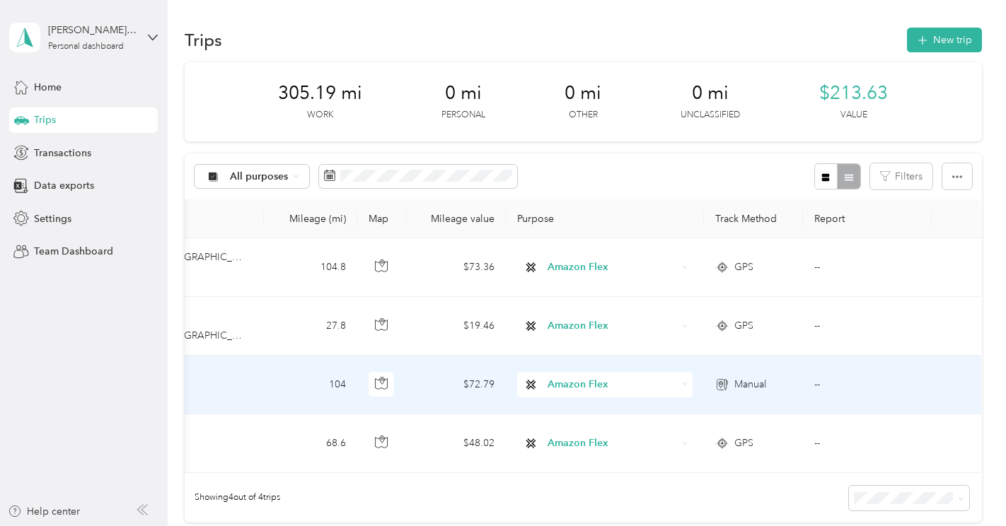
click at [744, 383] on span "Manual" at bounding box center [750, 385] width 32 height 16
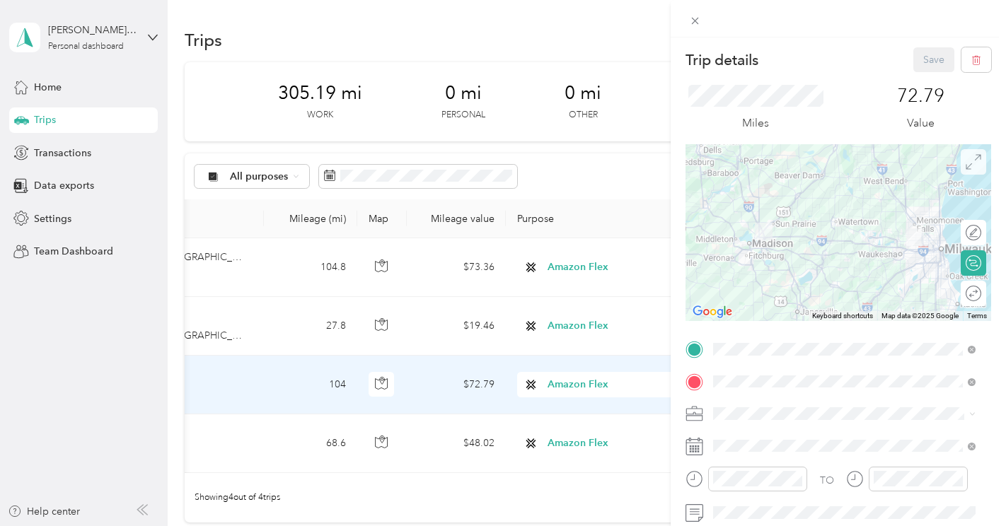
click at [964, 173] on span at bounding box center [973, 161] width 25 height 25
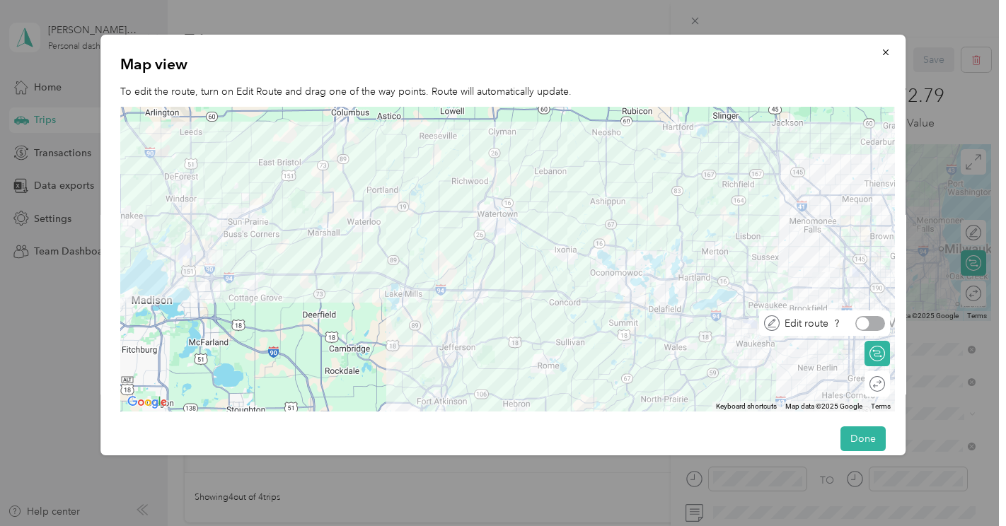
click at [874, 329] on div at bounding box center [870, 323] width 30 height 15
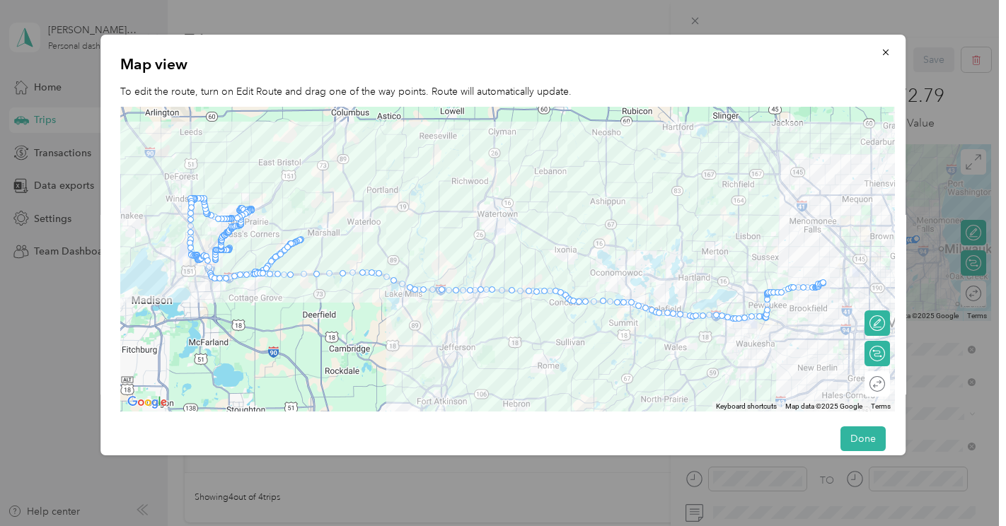
click at [304, 238] on div at bounding box center [296, 243] width 21 height 21
click at [303, 241] on div at bounding box center [294, 244] width 21 height 21
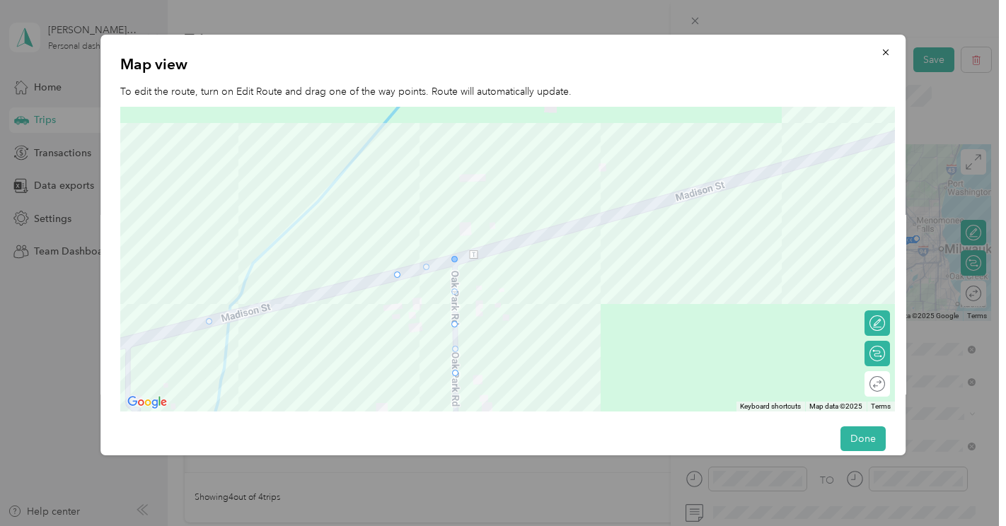
click at [454, 260] on div at bounding box center [455, 259] width 6 height 6
click at [879, 386] on div at bounding box center [870, 384] width 30 height 15
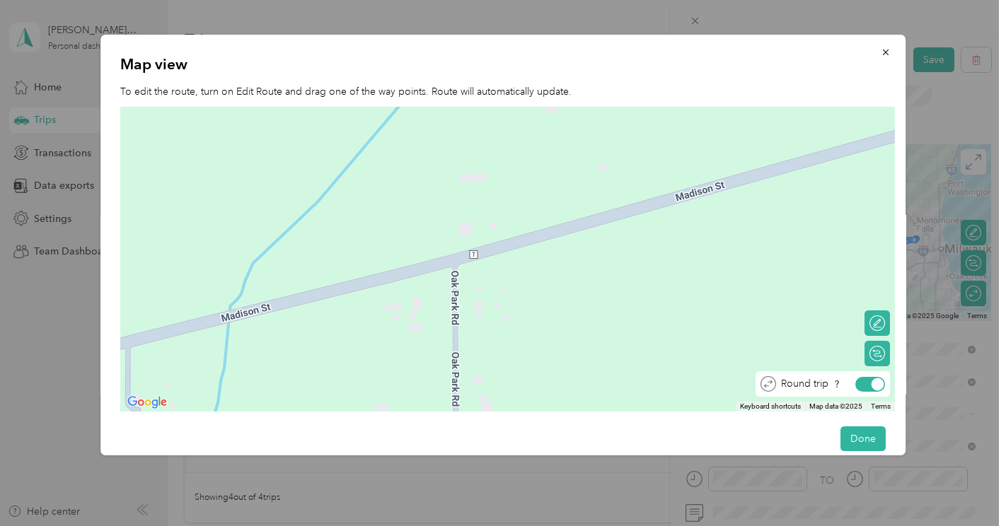
click at [879, 386] on div at bounding box center [877, 384] width 13 height 13
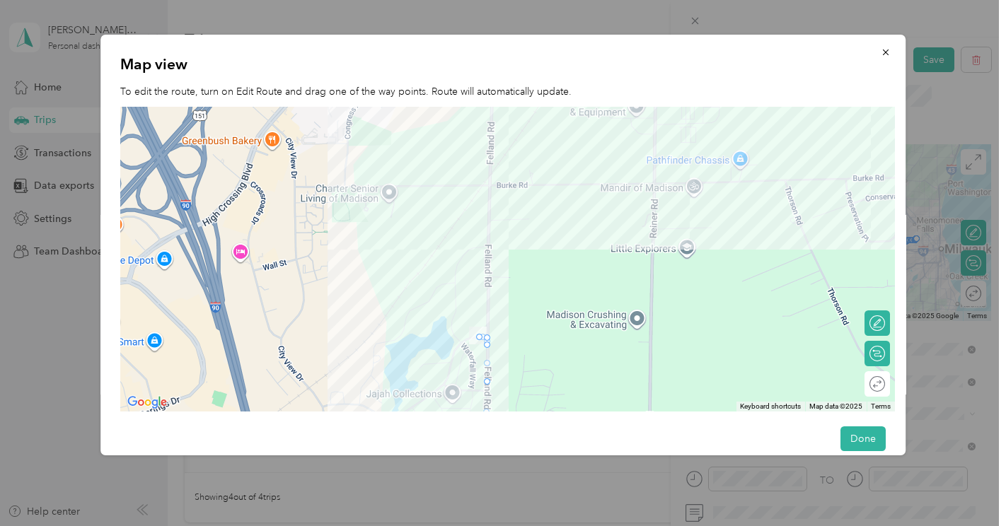
drag, startPoint x: 639, startPoint y: 239, endPoint x: 557, endPoint y: 375, distance: 158.3
click at [557, 375] on div at bounding box center [507, 260] width 775 height 306
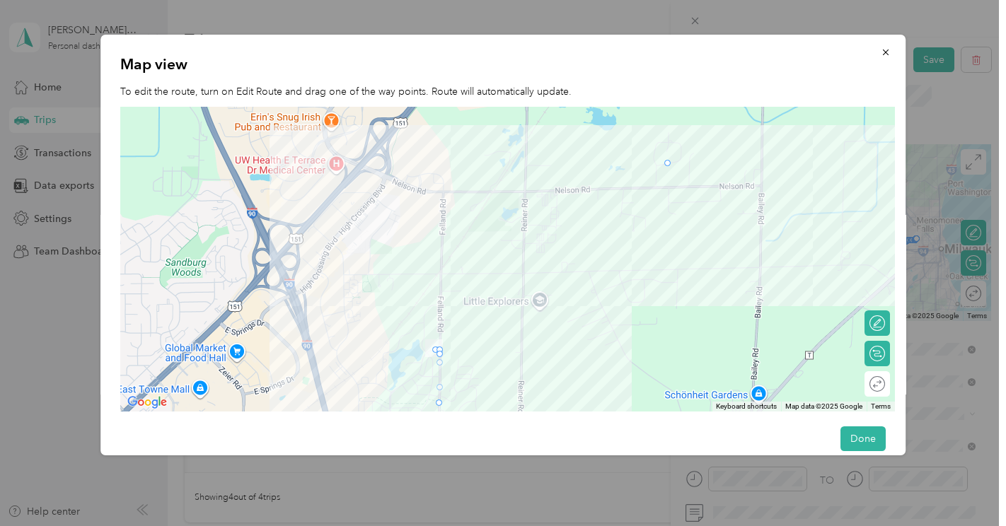
drag, startPoint x: 442, startPoint y: 374, endPoint x: 671, endPoint y: 158, distance: 315.2
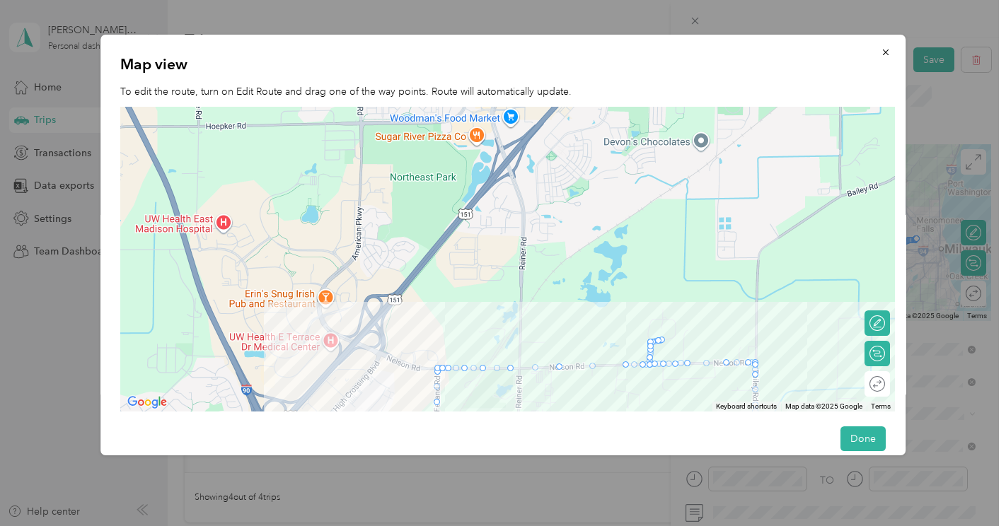
drag, startPoint x: 690, startPoint y: 134, endPoint x: 685, endPoint y: 313, distance: 179.1
click at [685, 313] on div at bounding box center [507, 260] width 775 height 306
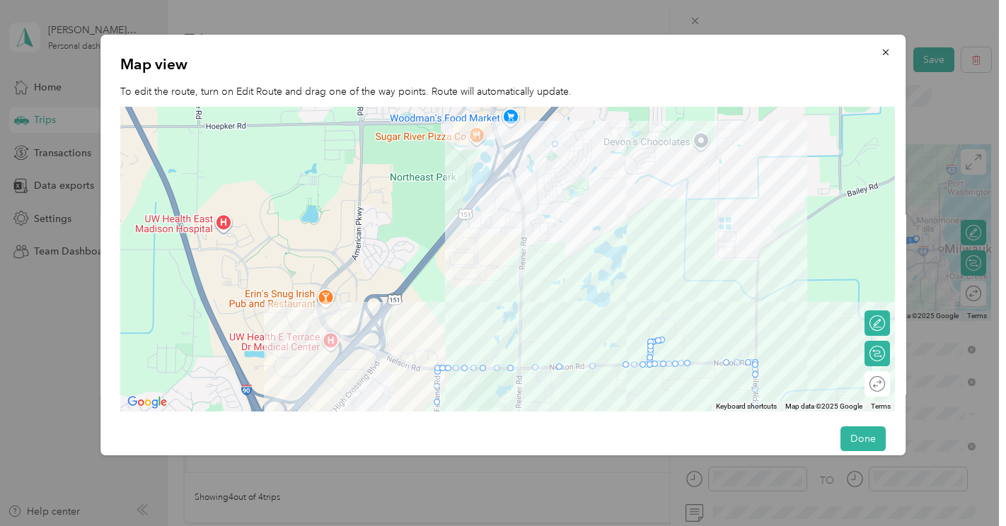
drag, startPoint x: 707, startPoint y: 363, endPoint x: 554, endPoint y: 141, distance: 269.0
drag, startPoint x: 707, startPoint y: 359, endPoint x: 553, endPoint y: 143, distance: 264.8
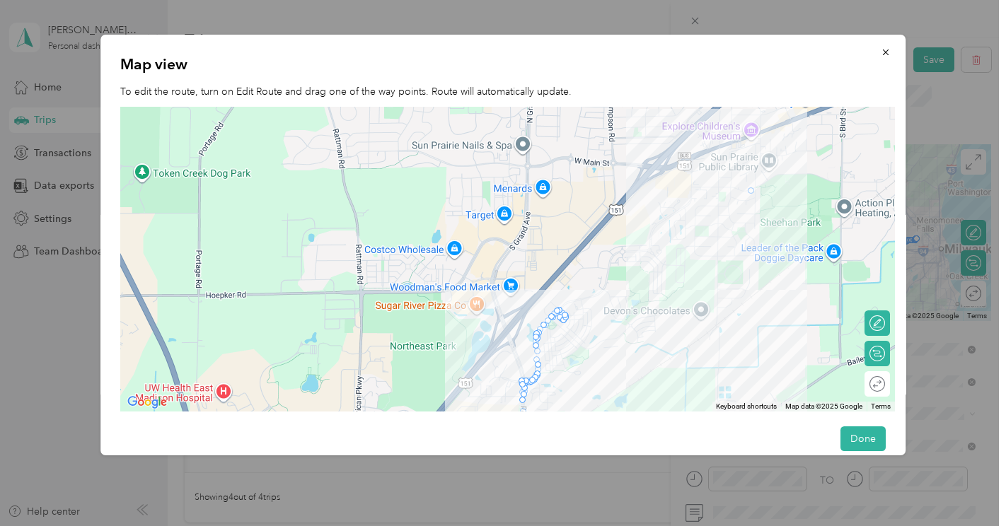
drag, startPoint x: 704, startPoint y: 363, endPoint x: 748, endPoint y: 187, distance: 181.5
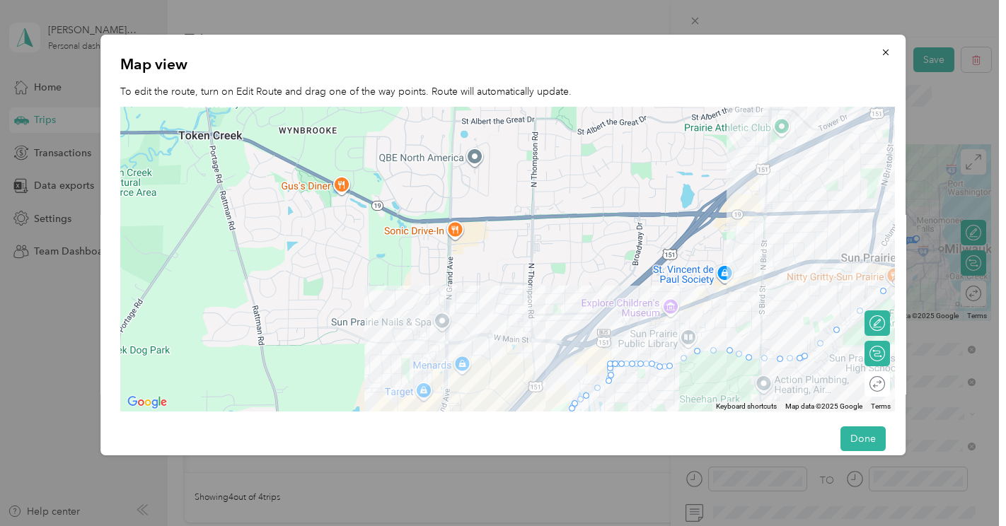
drag, startPoint x: 811, startPoint y: 141, endPoint x: 730, endPoint y: 320, distance: 195.6
click at [730, 320] on div at bounding box center [507, 260] width 775 height 306
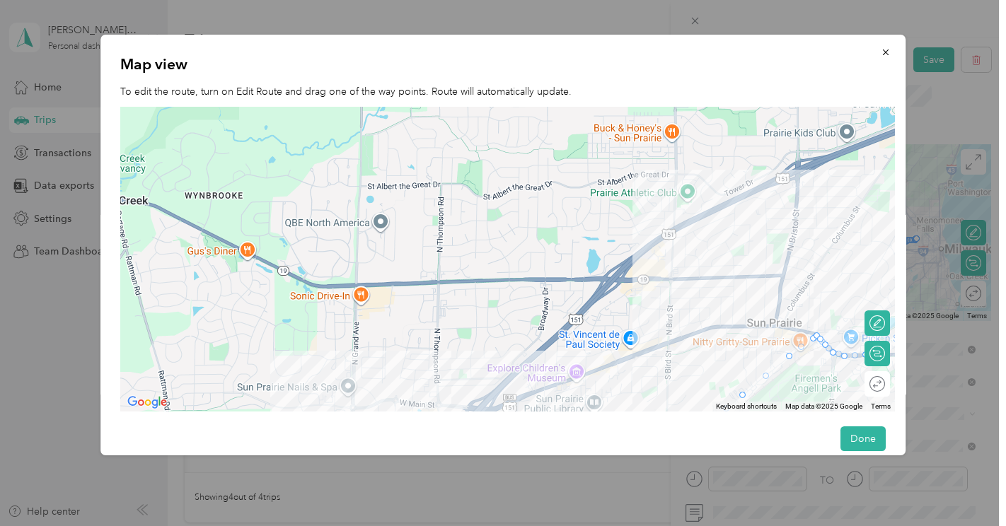
drag, startPoint x: 811, startPoint y: 311, endPoint x: 716, endPoint y: 377, distance: 116.4
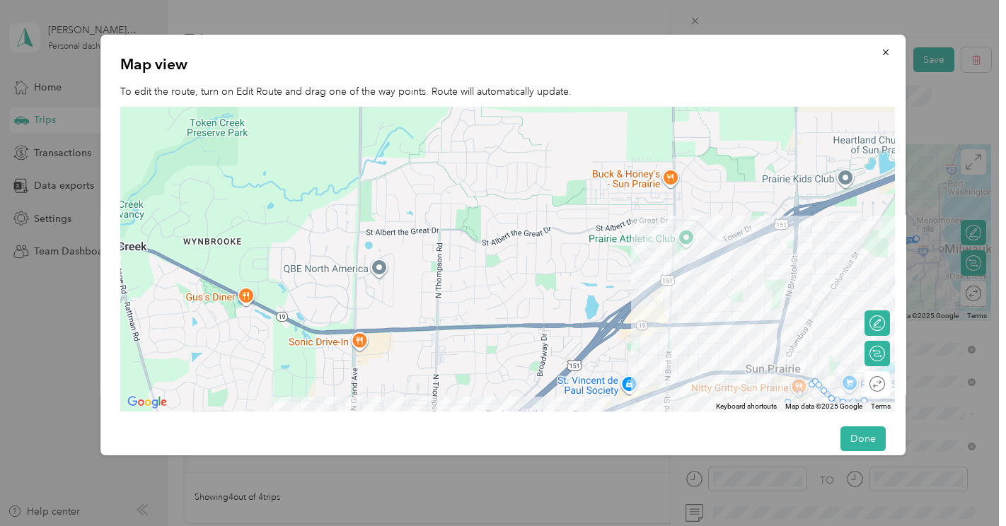
drag, startPoint x: 690, startPoint y: 248, endPoint x: 688, endPoint y: 296, distance: 47.4
click at [688, 296] on div at bounding box center [507, 260] width 775 height 306
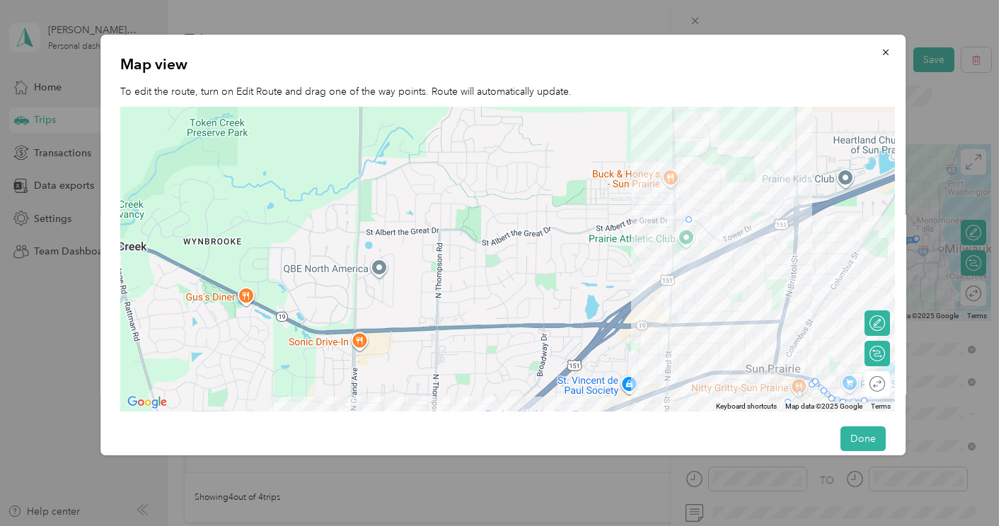
drag, startPoint x: 816, startPoint y: 380, endPoint x: 680, endPoint y: 214, distance: 213.7
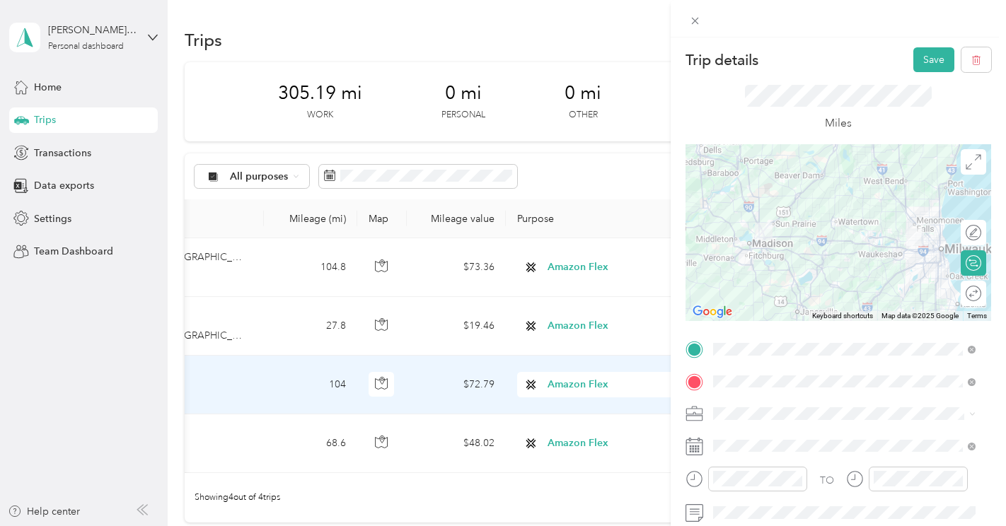
drag, startPoint x: 723, startPoint y: 324, endPoint x: 666, endPoint y: 241, distance: 100.7
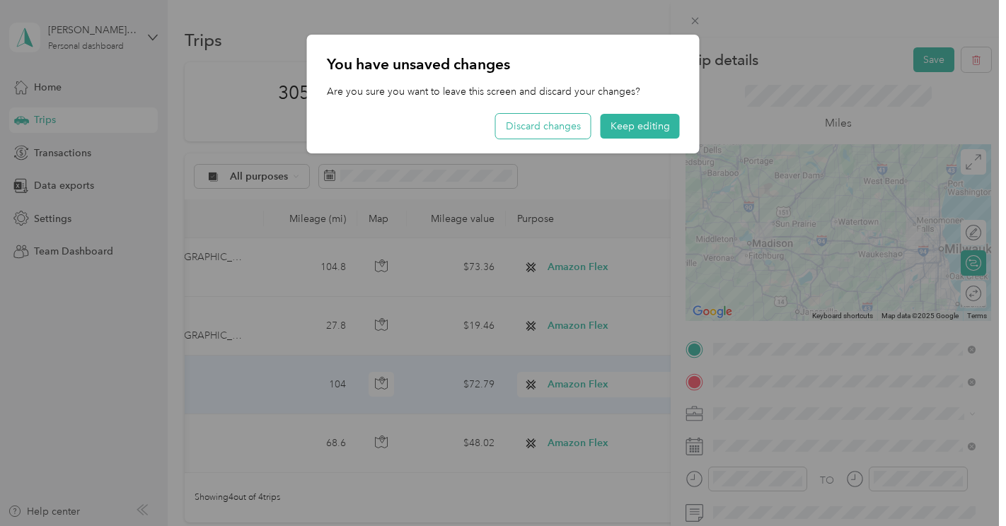
drag, startPoint x: 971, startPoint y: 158, endPoint x: 567, endPoint y: 128, distance: 405.1
click at [567, 128] on button "Discard changes" at bounding box center [543, 126] width 95 height 25
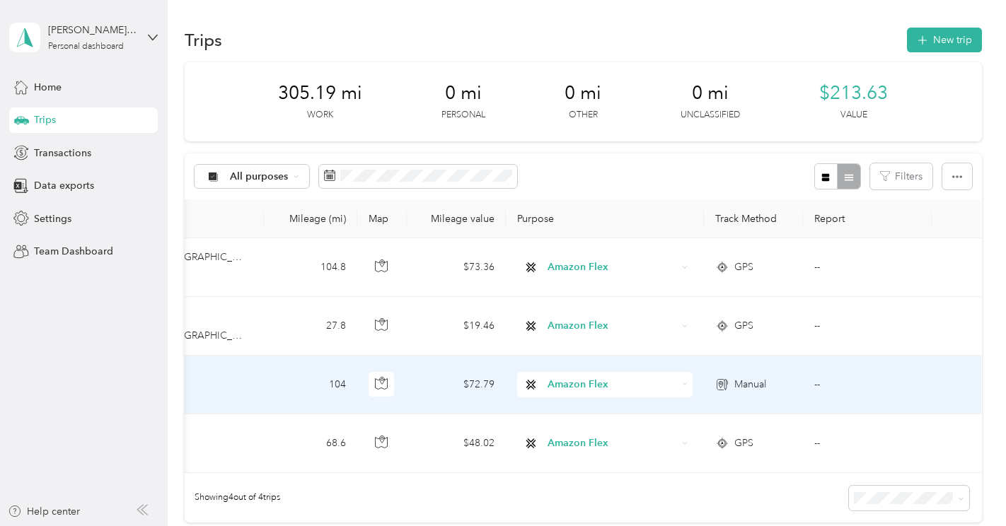
click at [735, 377] on span "Manual" at bounding box center [750, 385] width 32 height 16
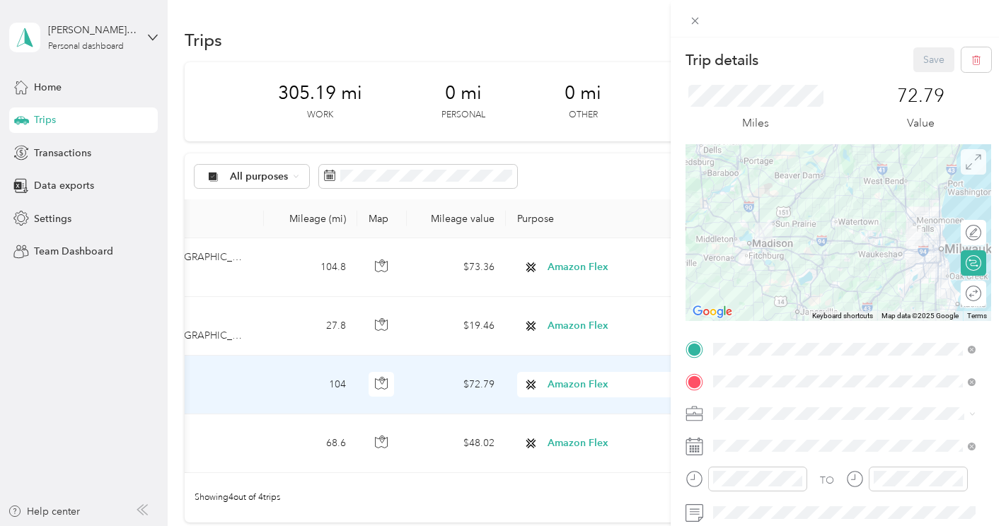
click at [968, 161] on icon at bounding box center [974, 162] width 16 height 16
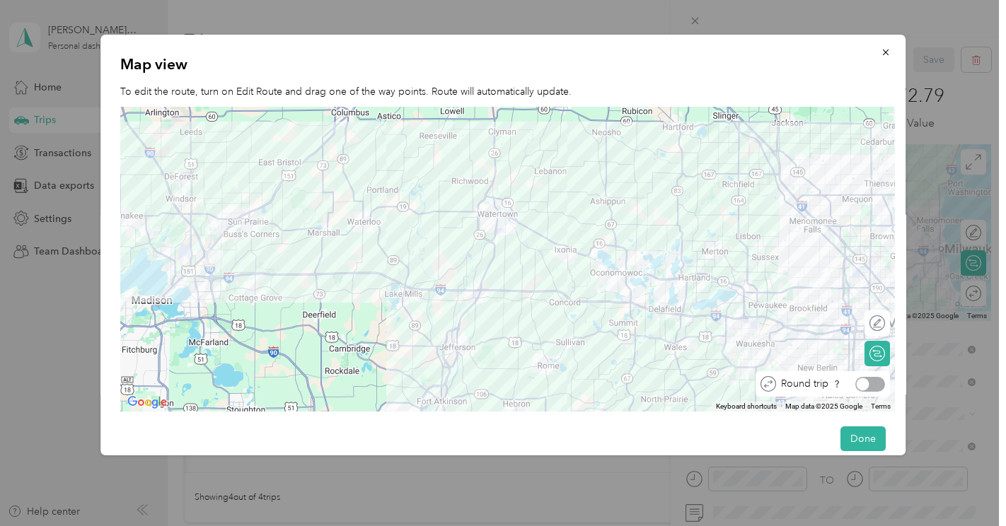
click at [878, 382] on div at bounding box center [870, 384] width 30 height 15
click at [878, 382] on div at bounding box center [877, 384] width 13 height 13
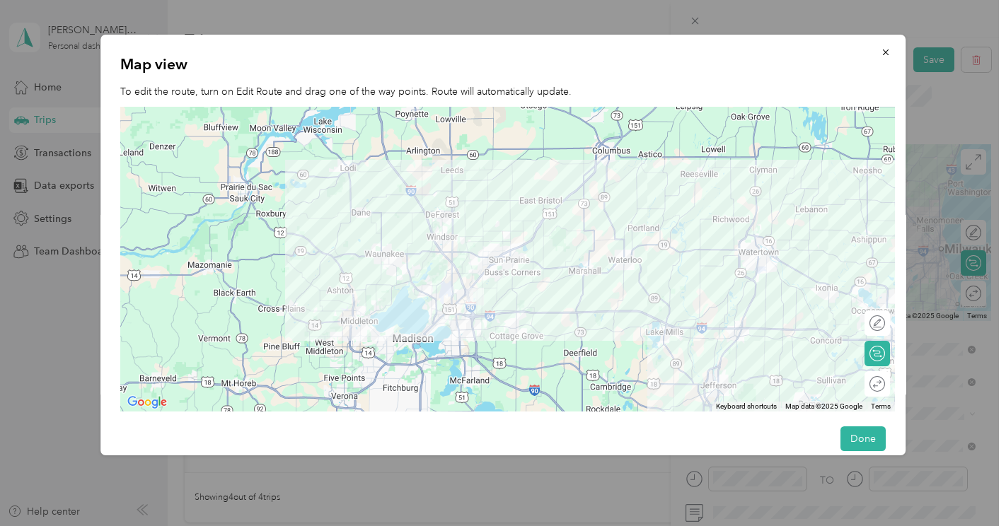
drag, startPoint x: 361, startPoint y: 356, endPoint x: 629, endPoint y: 393, distance: 269.9
click at [629, 393] on div at bounding box center [507, 260] width 775 height 306
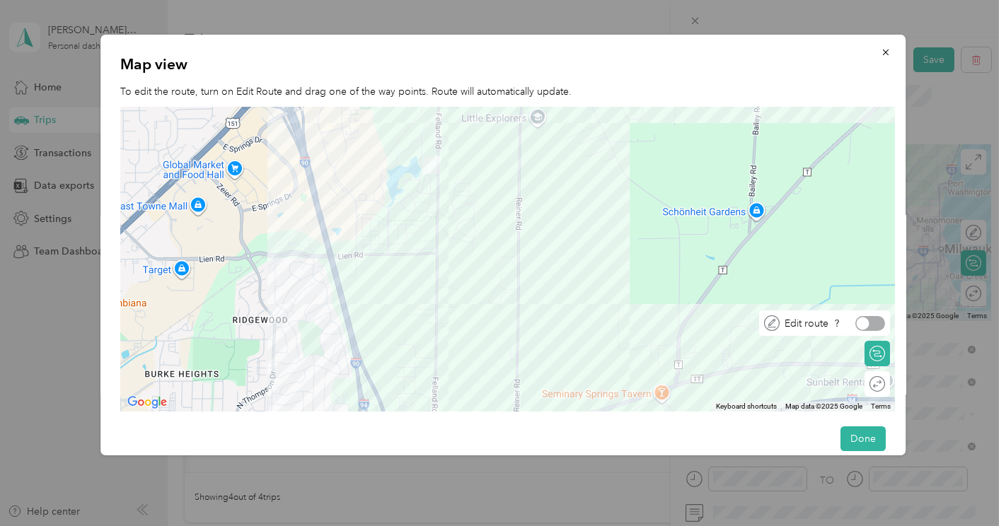
click at [881, 326] on div at bounding box center [870, 323] width 30 height 15
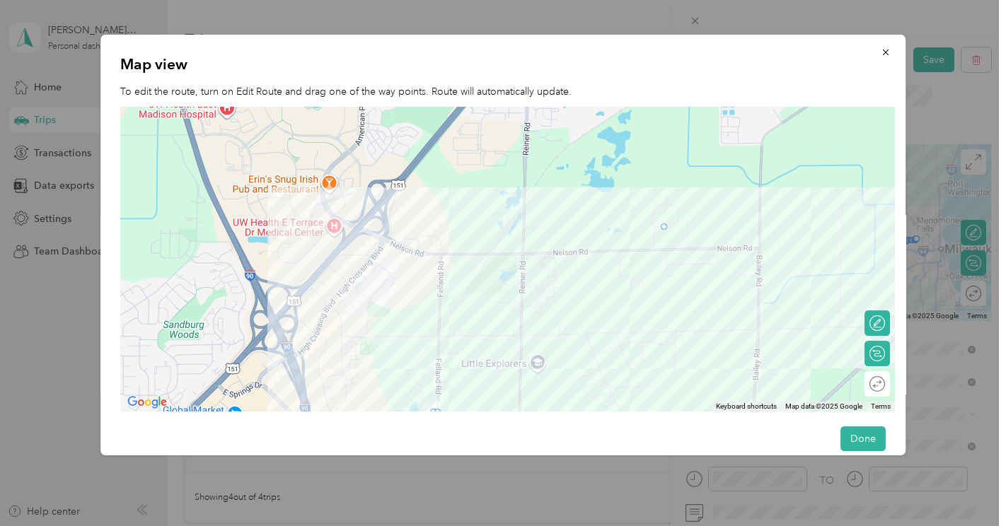
drag, startPoint x: 719, startPoint y: 376, endPoint x: 666, endPoint y: 226, distance: 159.1
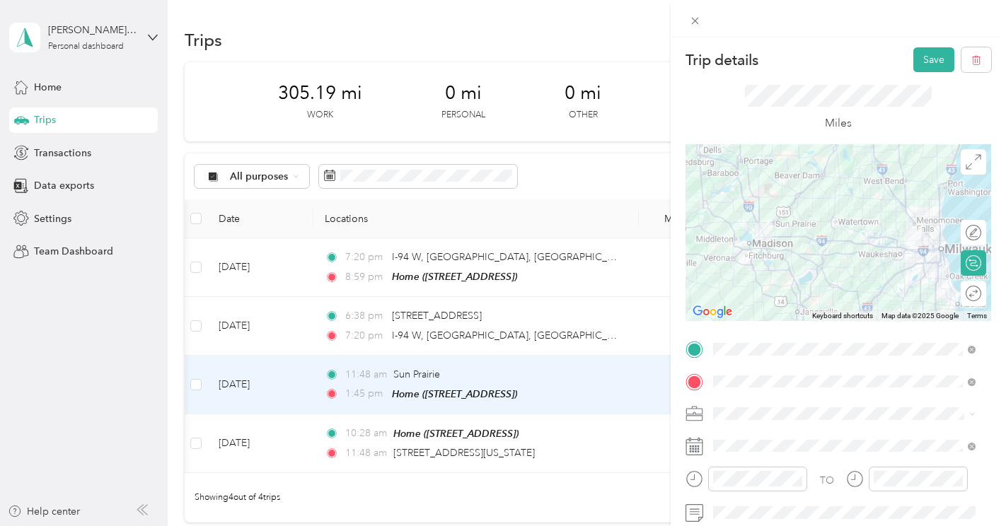
scroll to position [0, 378]
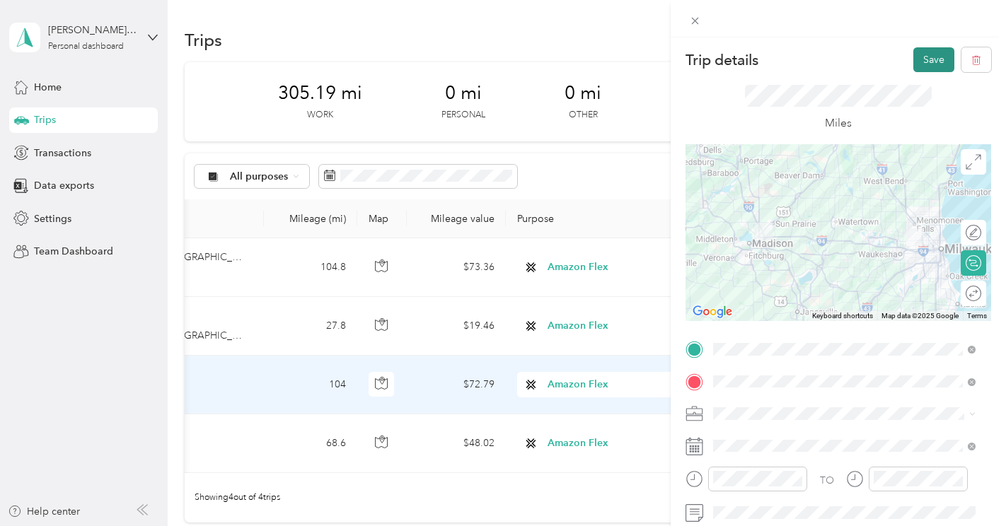
click at [915, 57] on button "Save" at bounding box center [933, 59] width 41 height 25
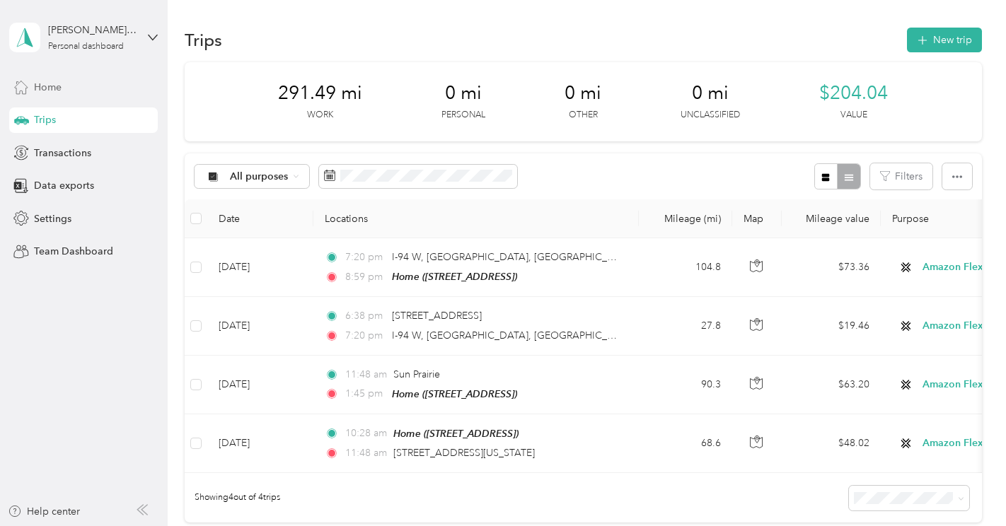
click at [46, 87] on span "Home" at bounding box center [48, 87] width 28 height 15
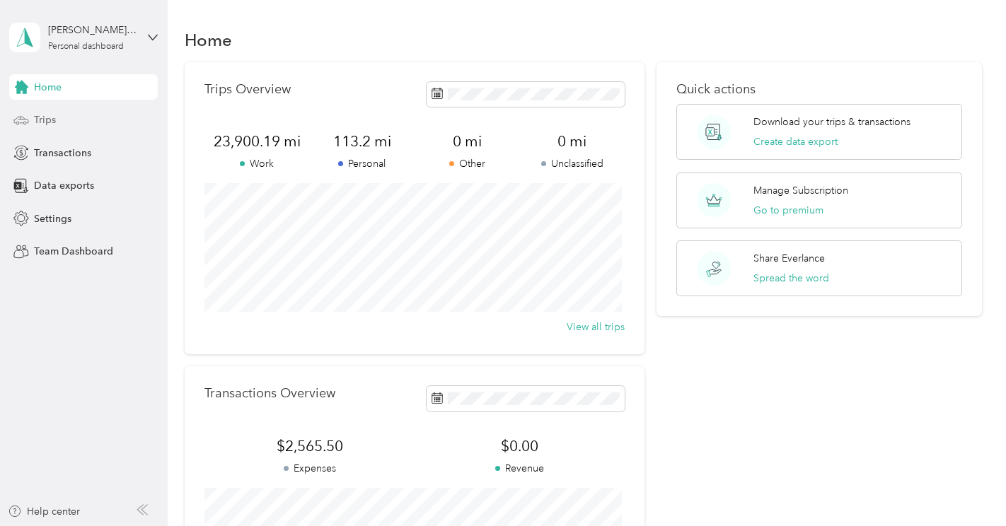
click at [39, 123] on span "Trips" at bounding box center [45, 119] width 22 height 15
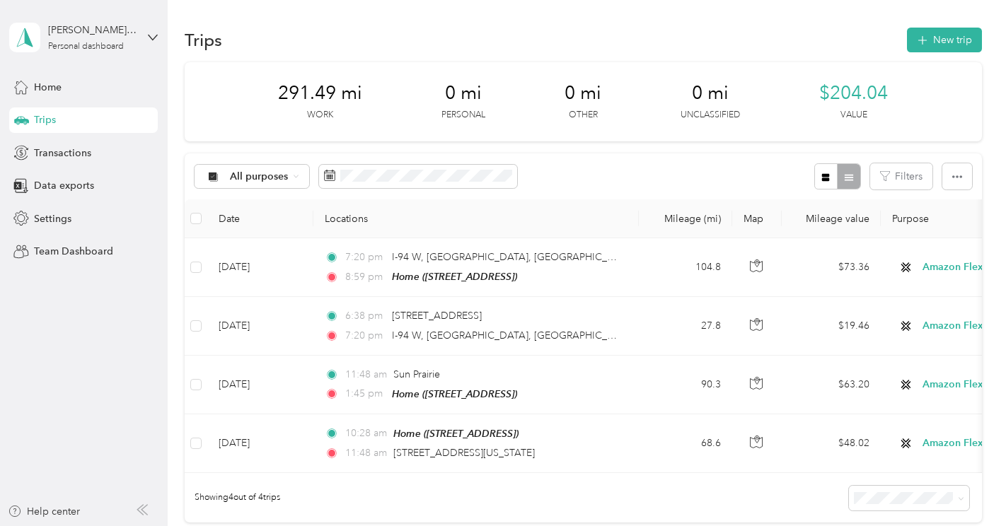
drag, startPoint x: 608, startPoint y: 122, endPoint x: 602, endPoint y: 132, distance: 11.4
click at [602, 132] on div "291.49 mi Work 0 mi Personal 0 mi Other 0 mi Unclassified $204.04 Value" at bounding box center [583, 101] width 796 height 79
